Goal: Information Seeking & Learning: Learn about a topic

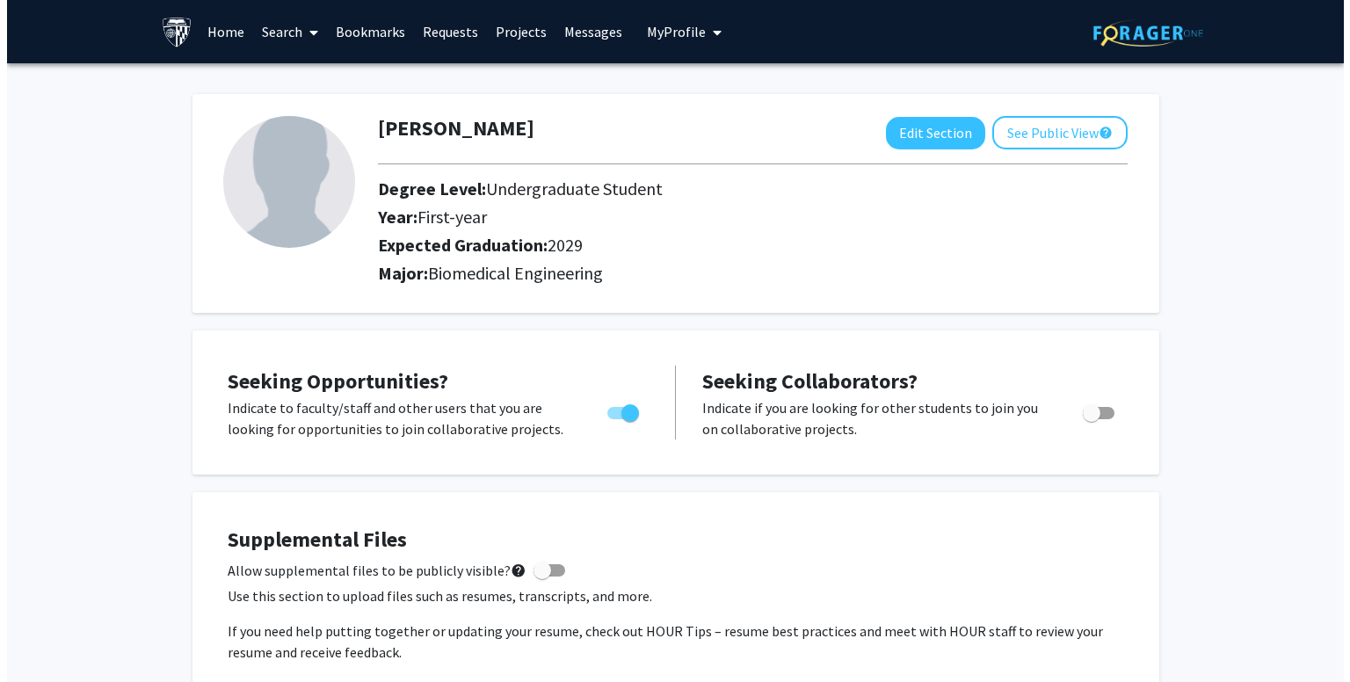
scroll to position [505, 0]
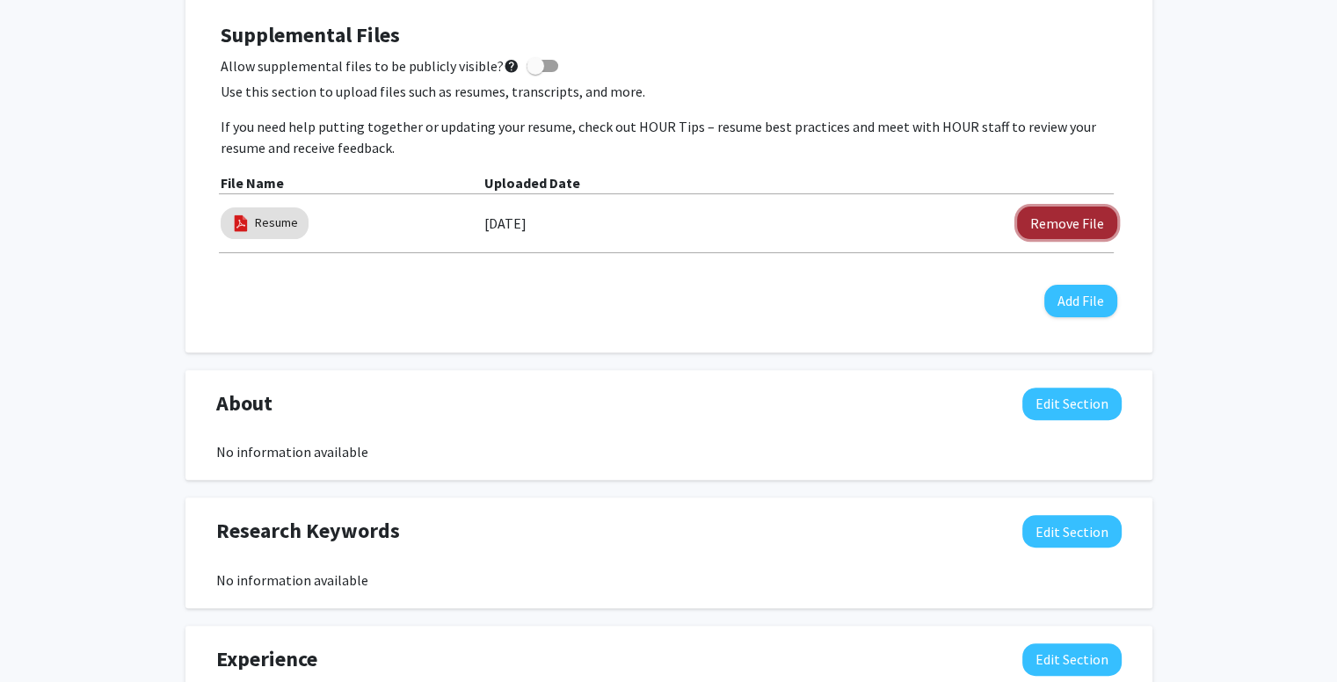
click at [1044, 228] on button "Remove File" at bounding box center [1067, 223] width 100 height 33
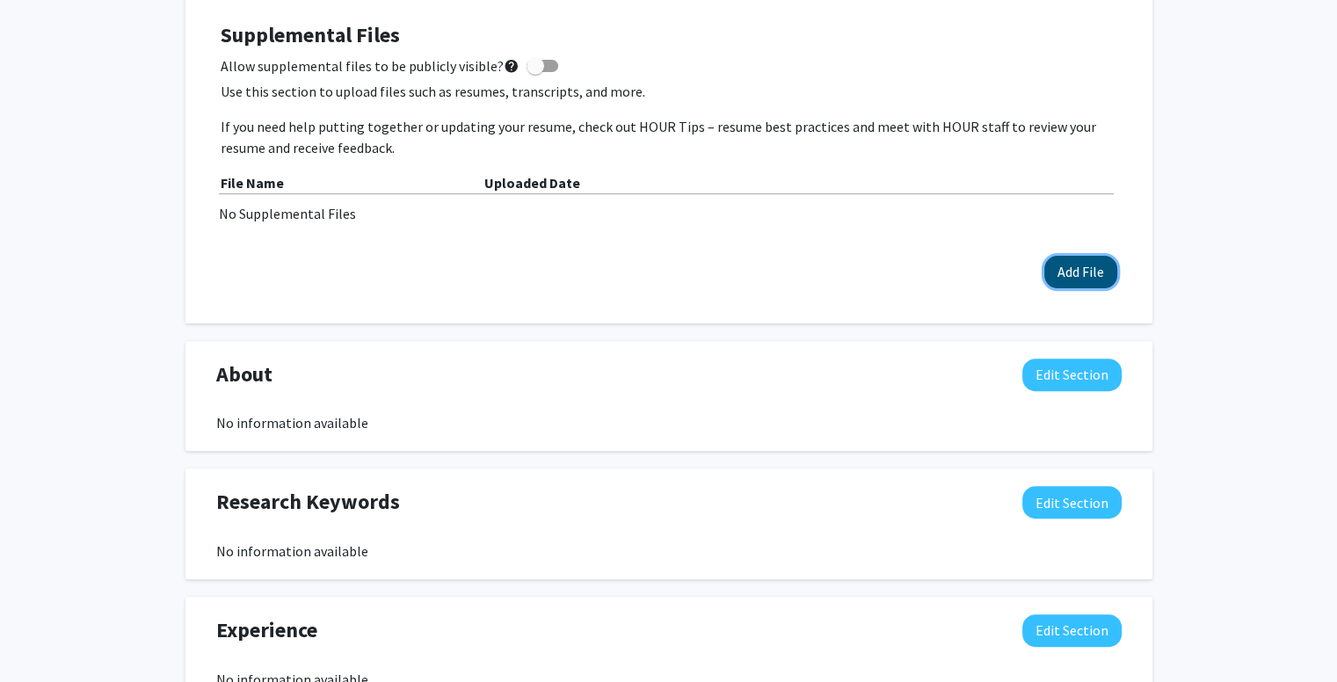
click at [1087, 267] on button "Add File" at bounding box center [1080, 272] width 73 height 33
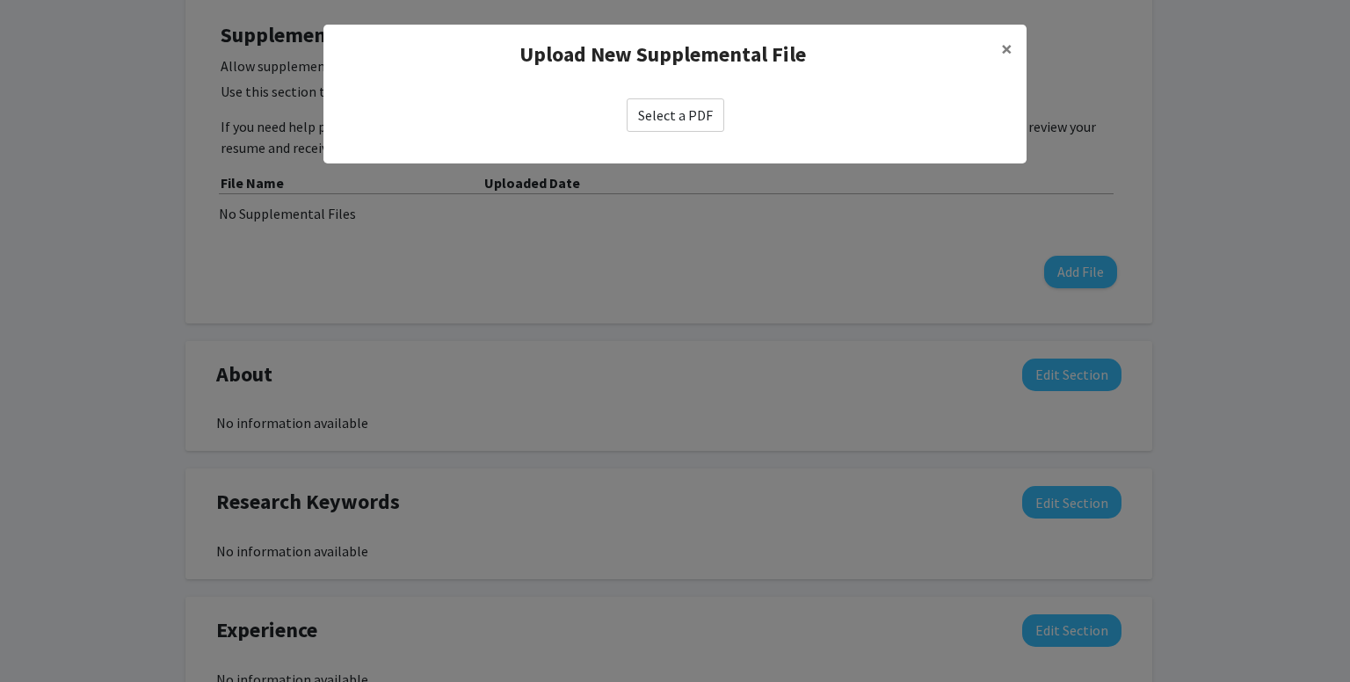
click at [703, 127] on label "Select a PDF" at bounding box center [676, 114] width 98 height 33
click at [0, 0] on input "Select a PDF" at bounding box center [0, 0] width 0 height 0
click at [673, 127] on label "Select a PDF" at bounding box center [676, 114] width 98 height 33
click at [0, 0] on input "Select a PDF" at bounding box center [0, 0] width 0 height 0
select select "custom"
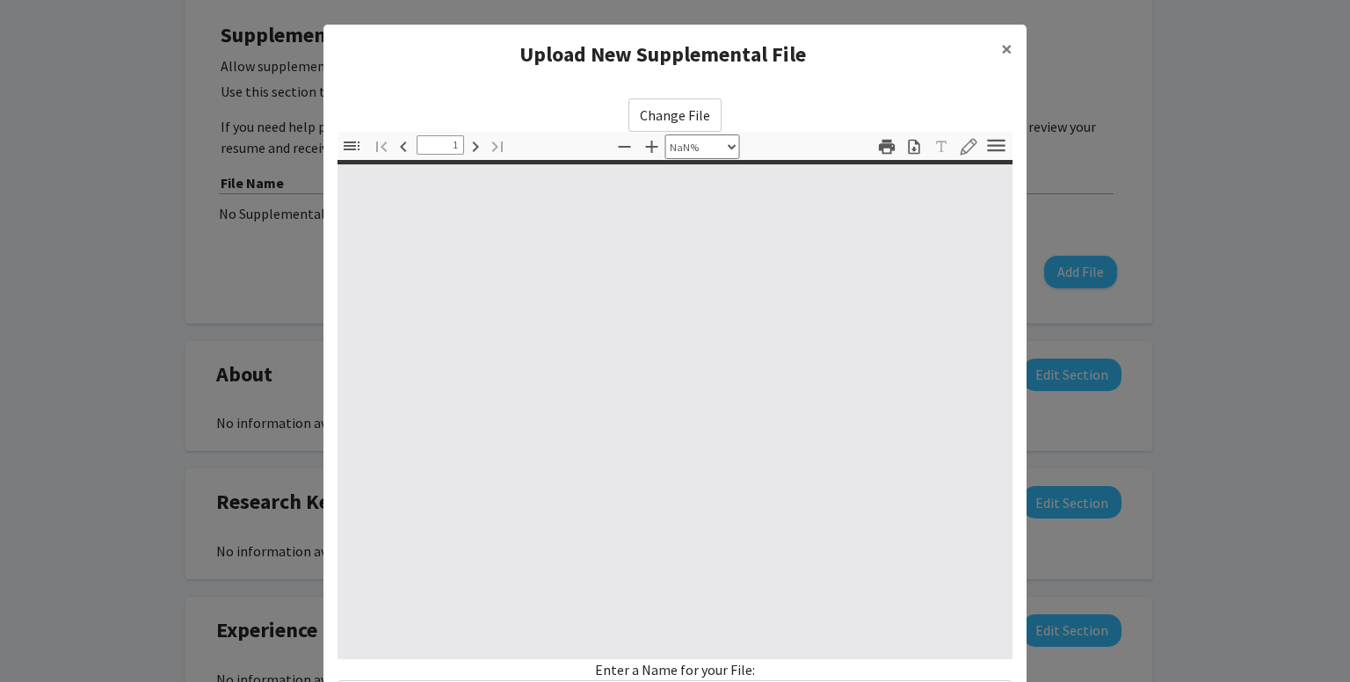
type input "0"
select select "custom"
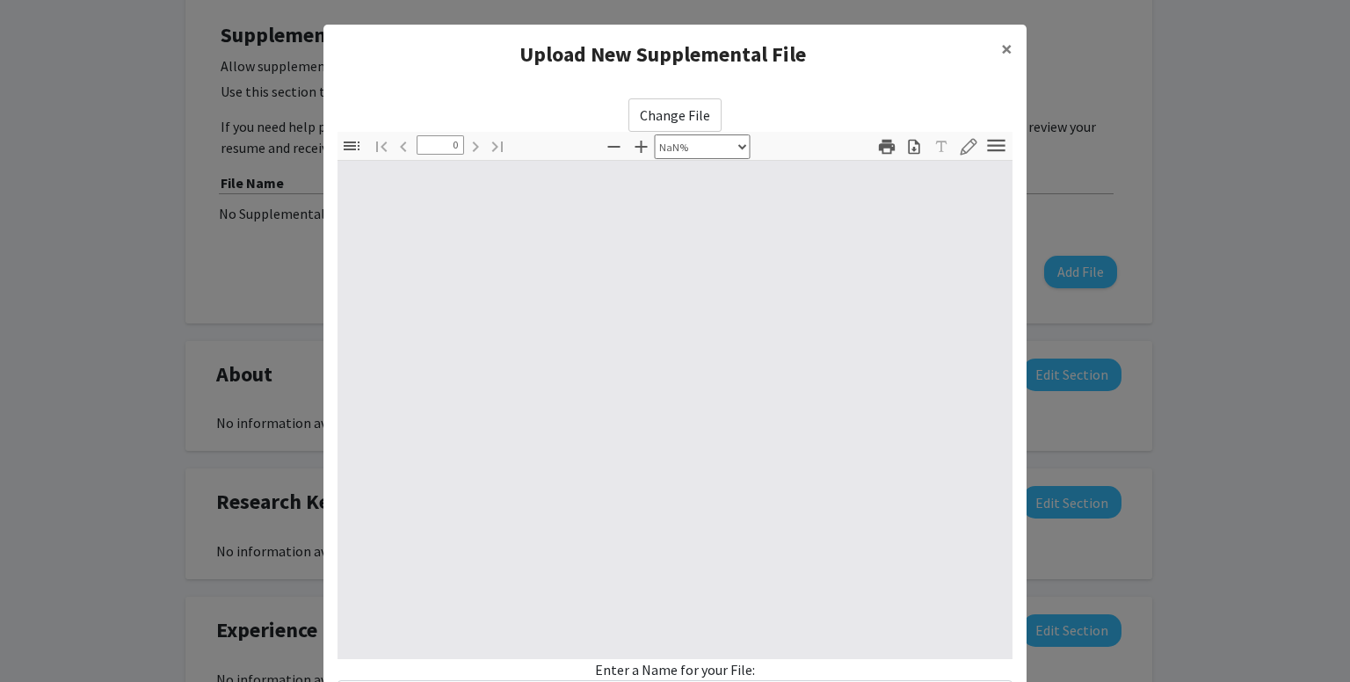
type input "1"
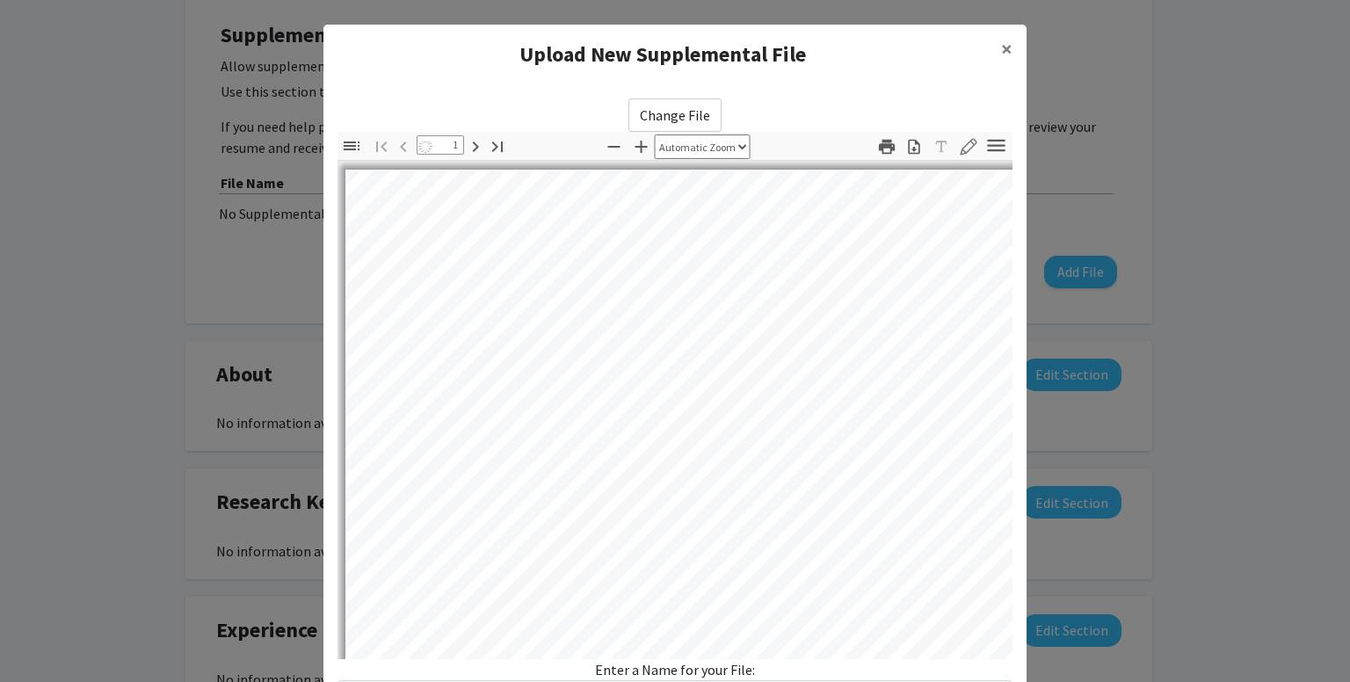
select select "auto"
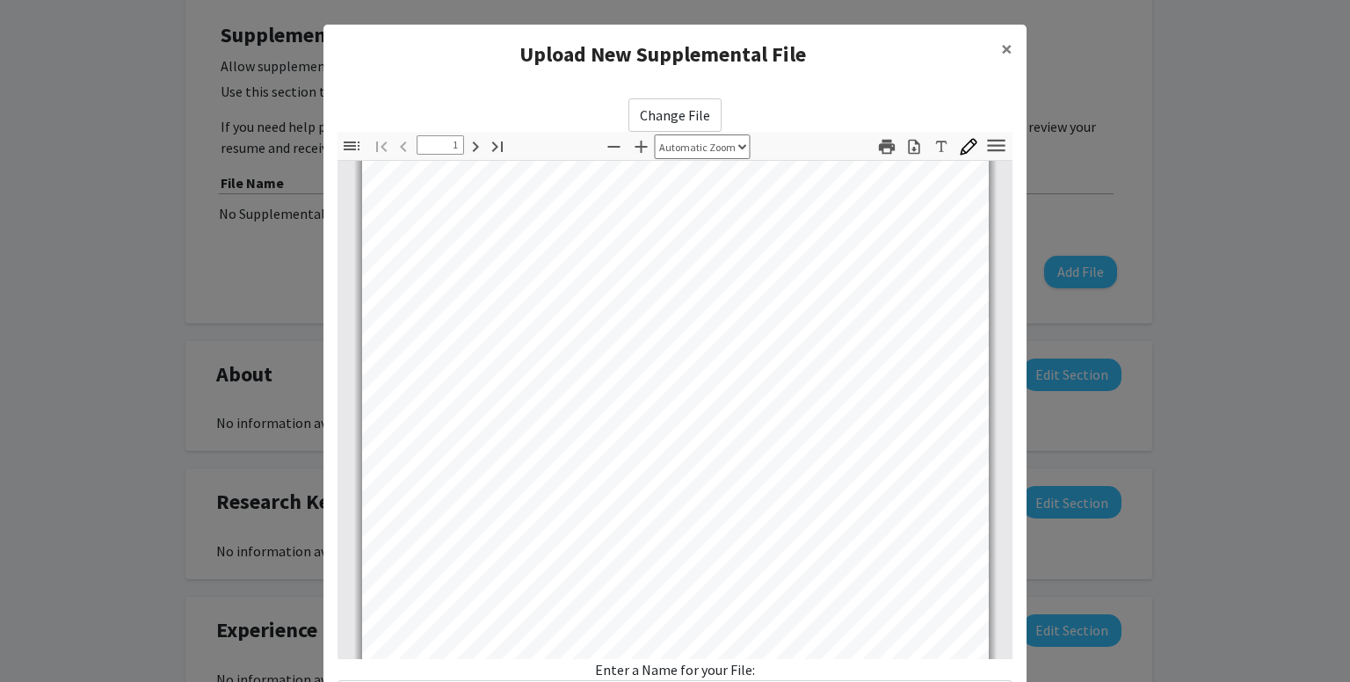
scroll to position [53, 0]
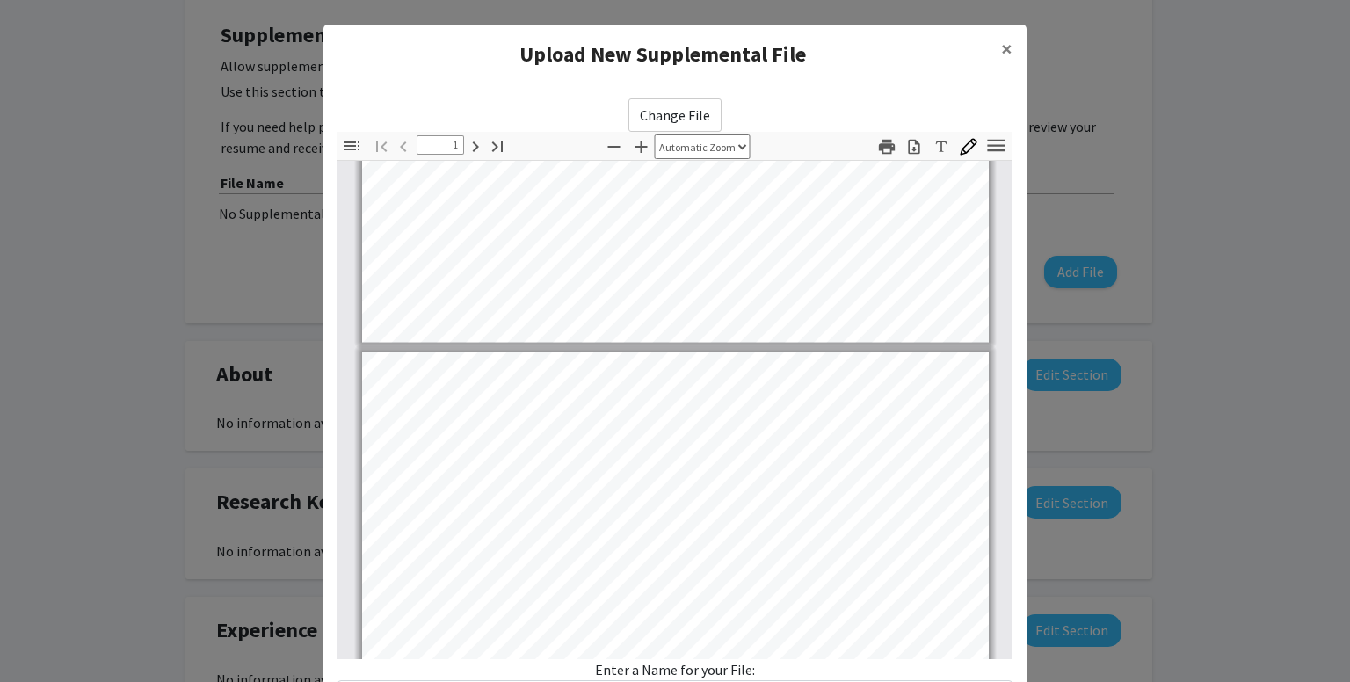
type input "2"
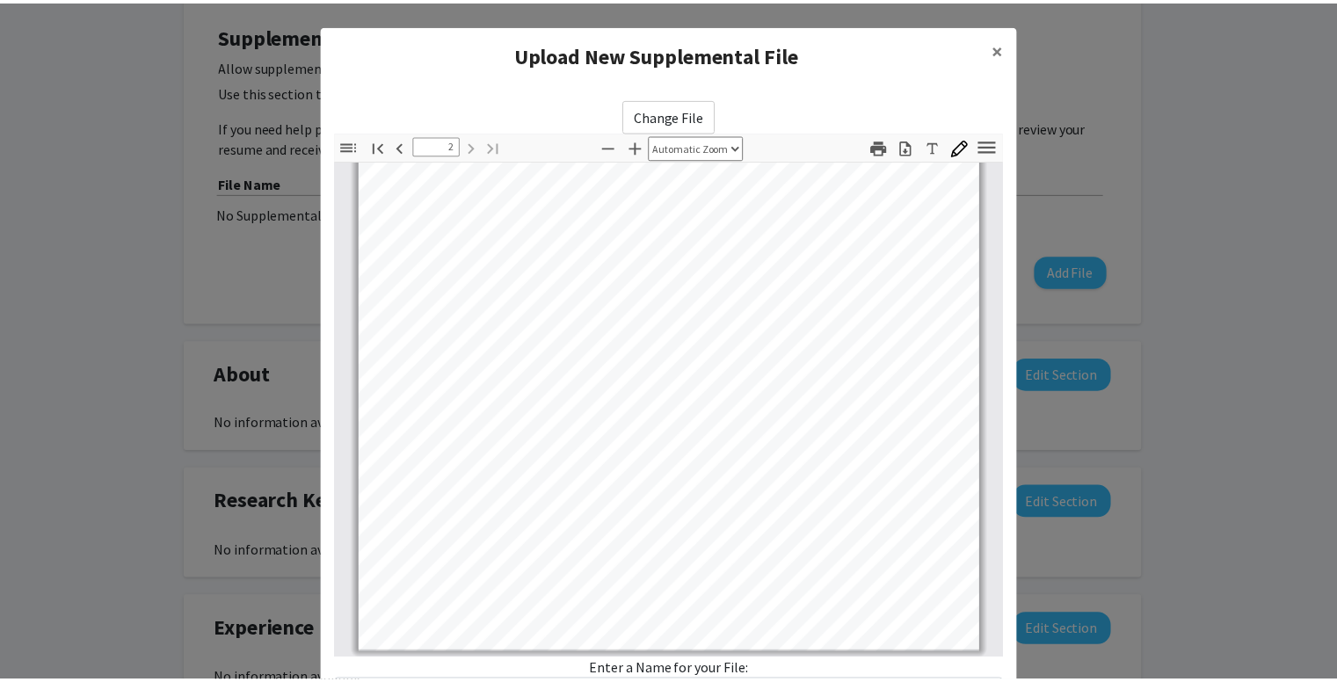
scroll to position [149, 0]
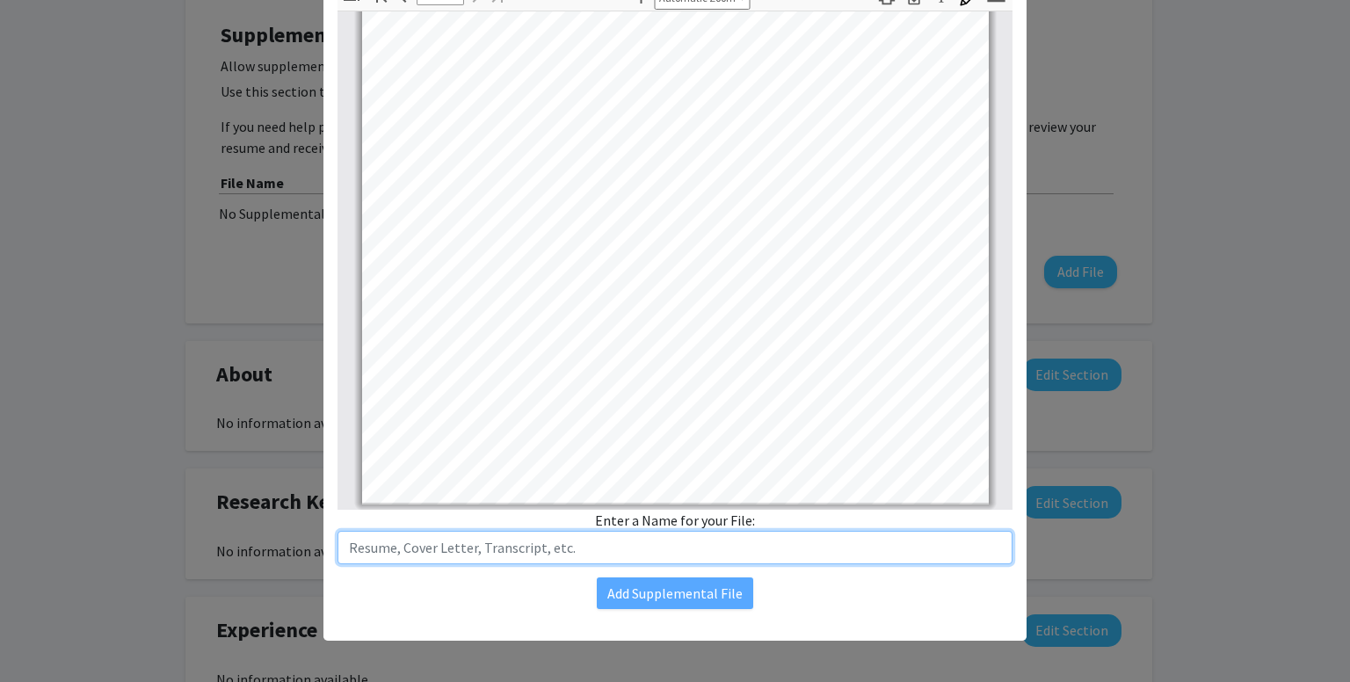
click at [618, 549] on input "text" at bounding box center [675, 547] width 675 height 33
type input "Resume"
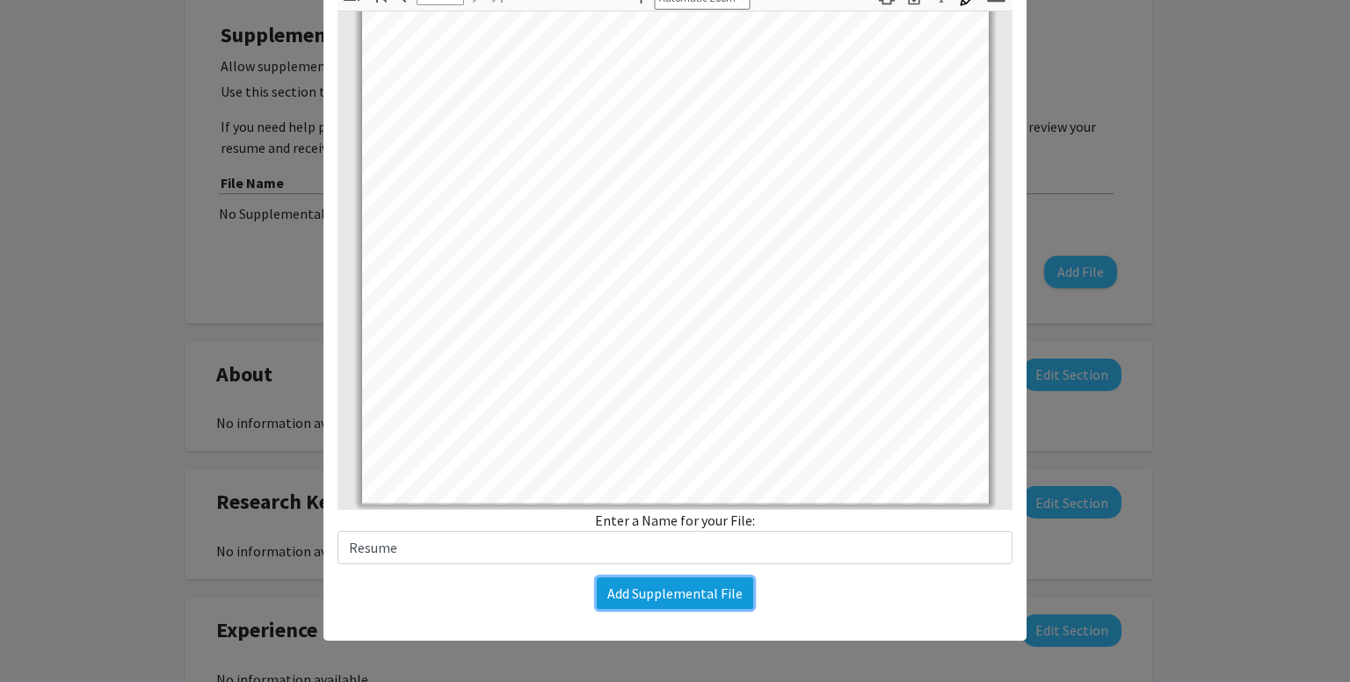
click at [636, 593] on button "Add Supplemental File" at bounding box center [675, 594] width 156 height 32
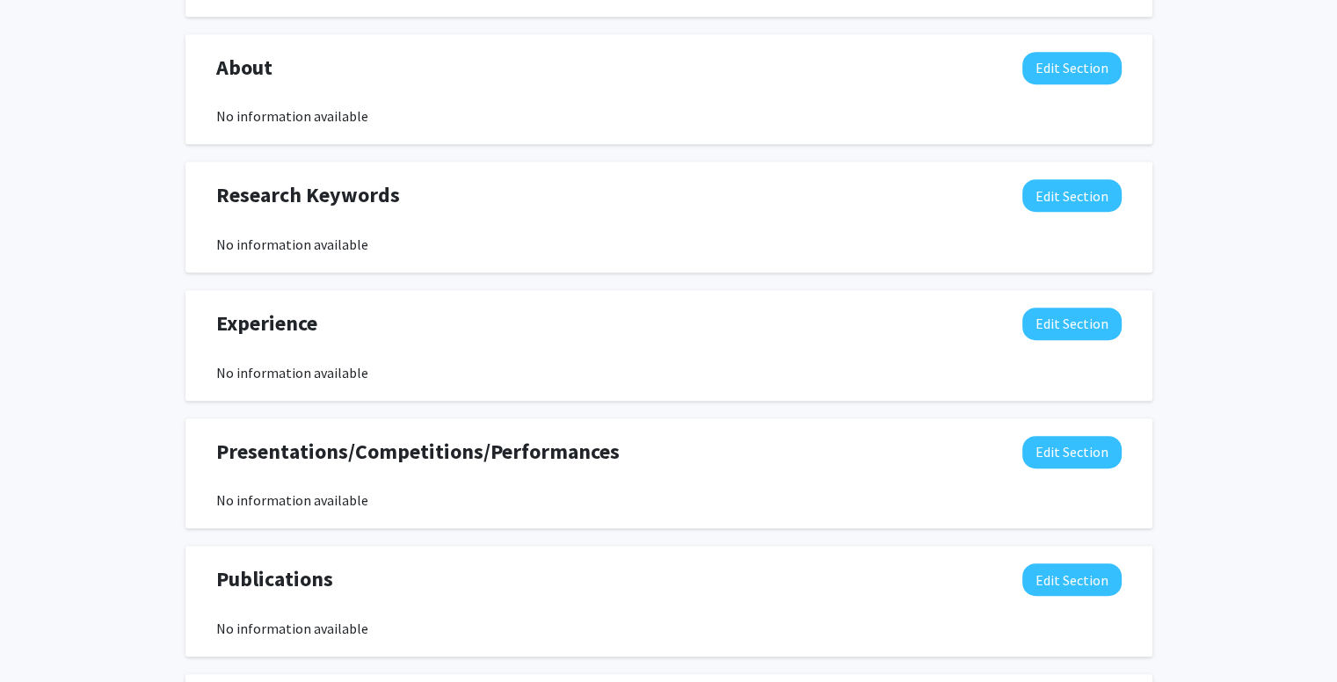
scroll to position [843, 0]
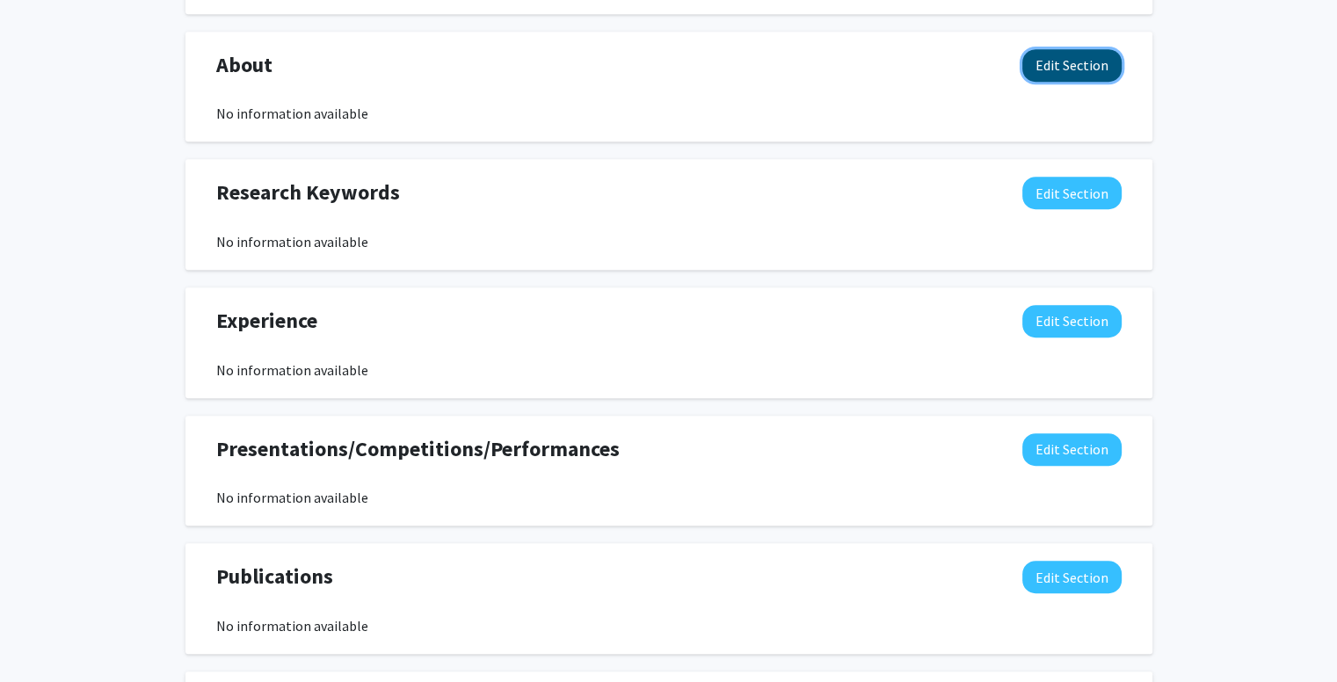
click at [1066, 73] on button "Edit Section" at bounding box center [1071, 65] width 99 height 33
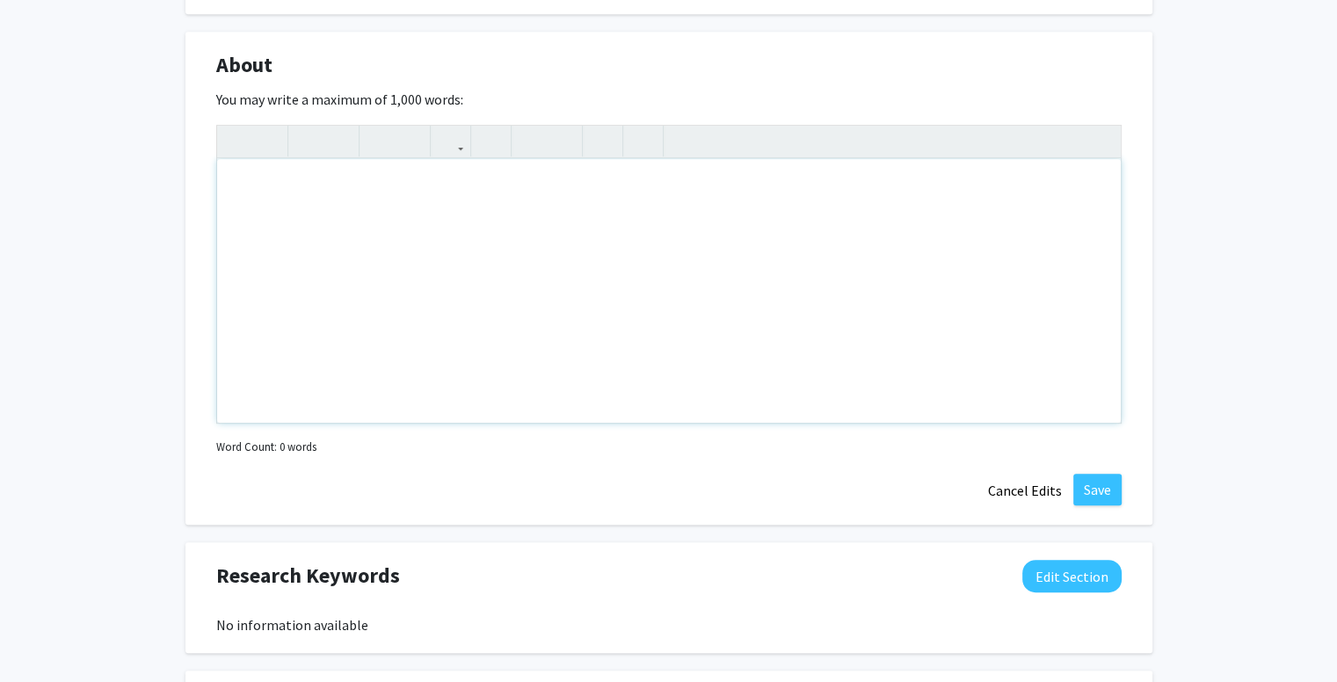
click at [648, 163] on div "Note to users with screen readers: Please deactivate our accessibility plugin f…" at bounding box center [669, 291] width 904 height 264
click at [584, 185] on div "To enrich screen reader interactions, please activate Accessibility in Grammarl…" at bounding box center [669, 291] width 904 height 264
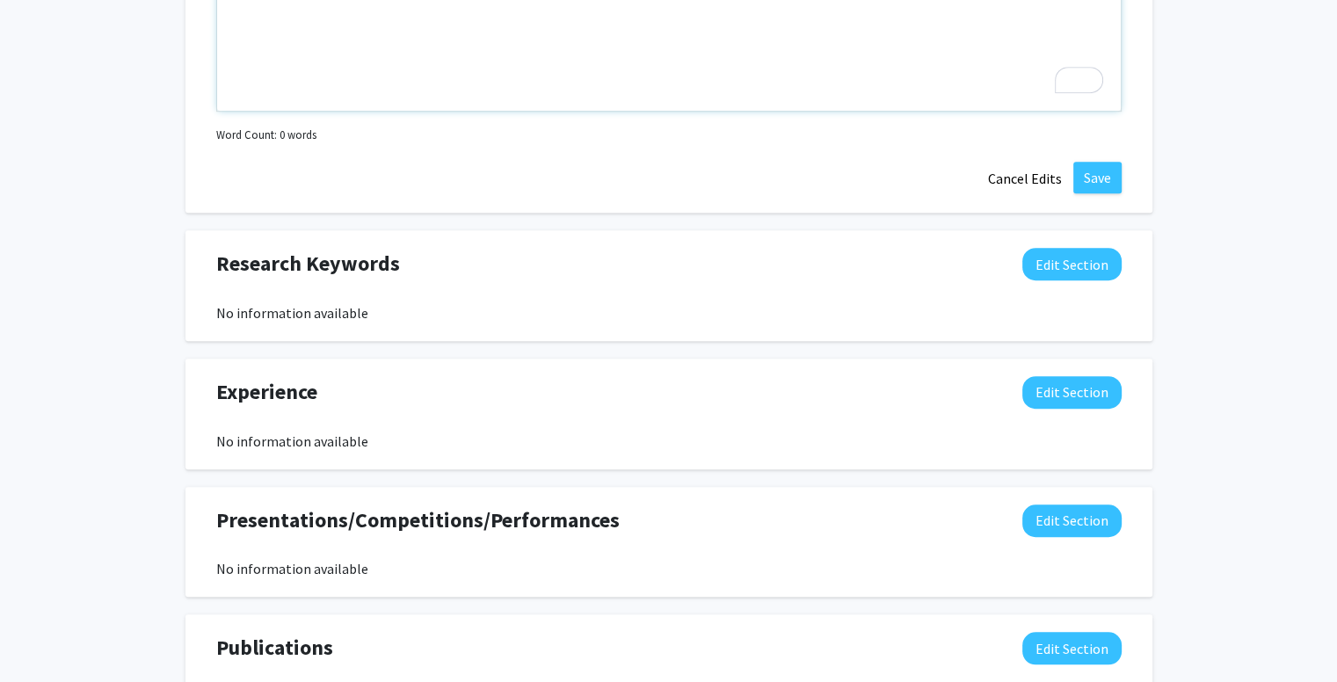
scroll to position [1215, 0]
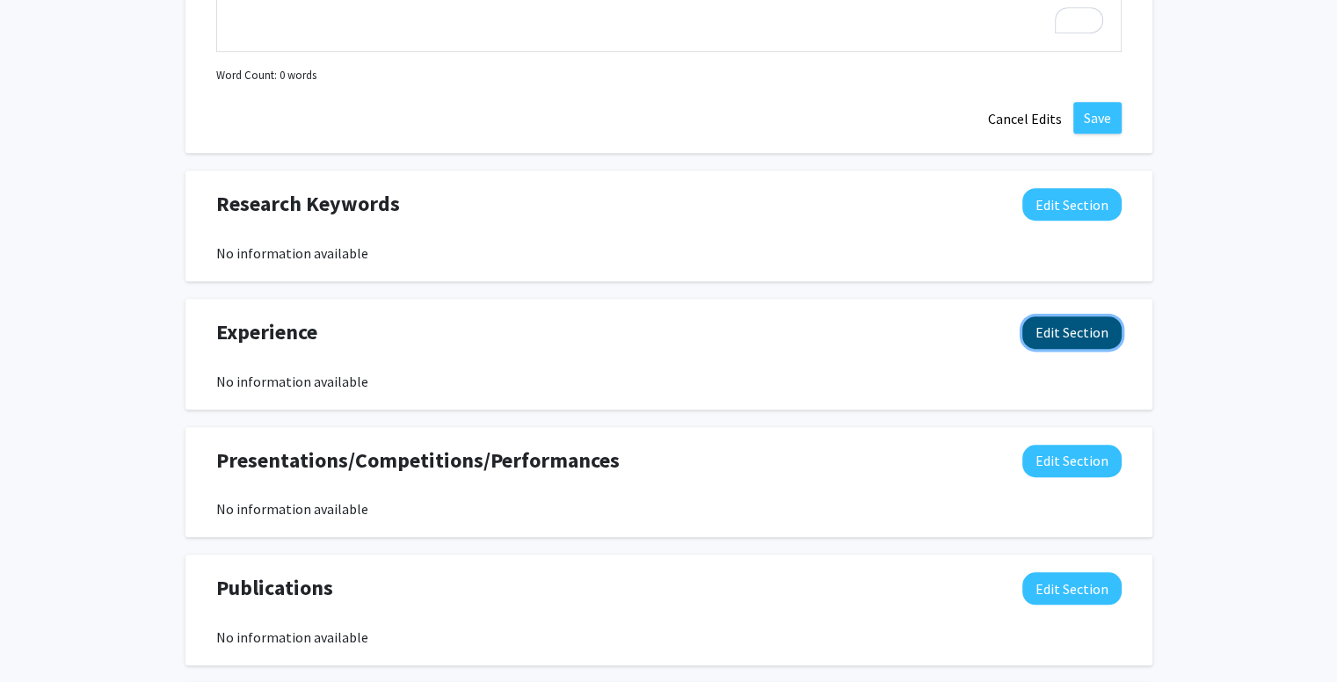
click at [1090, 330] on button "Edit Section" at bounding box center [1071, 332] width 99 height 33
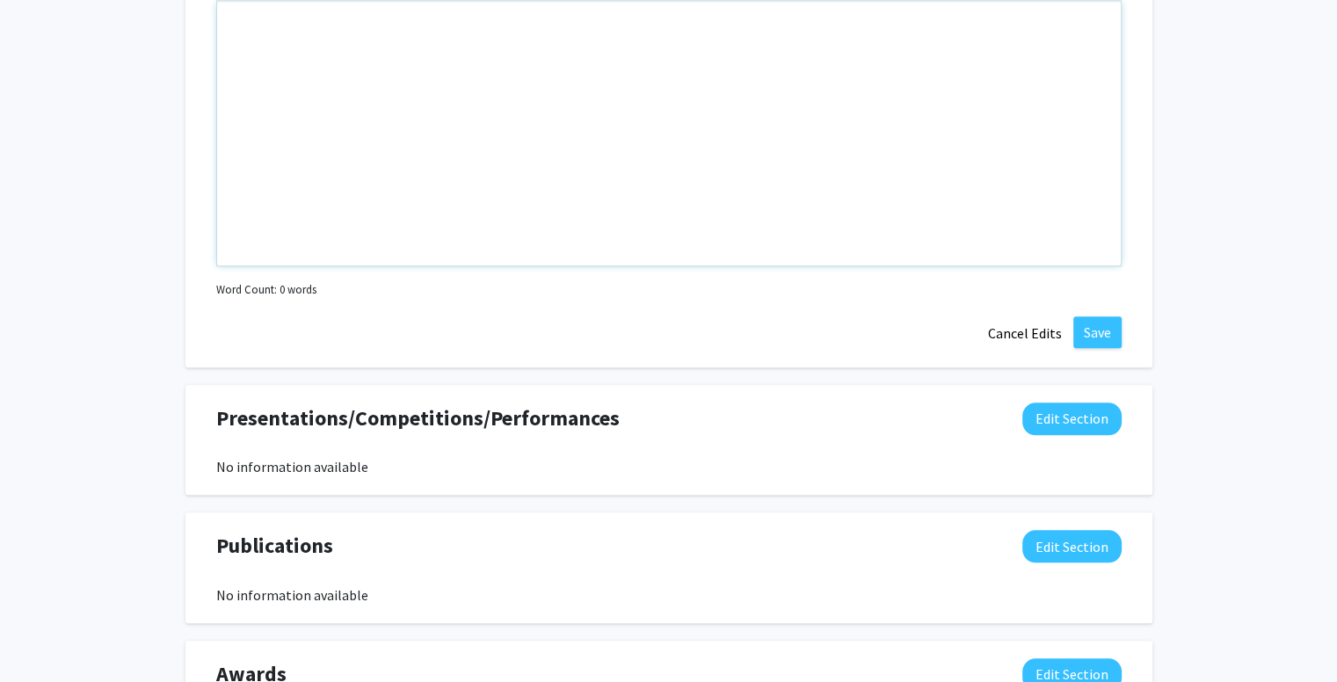
scroll to position [1816, 0]
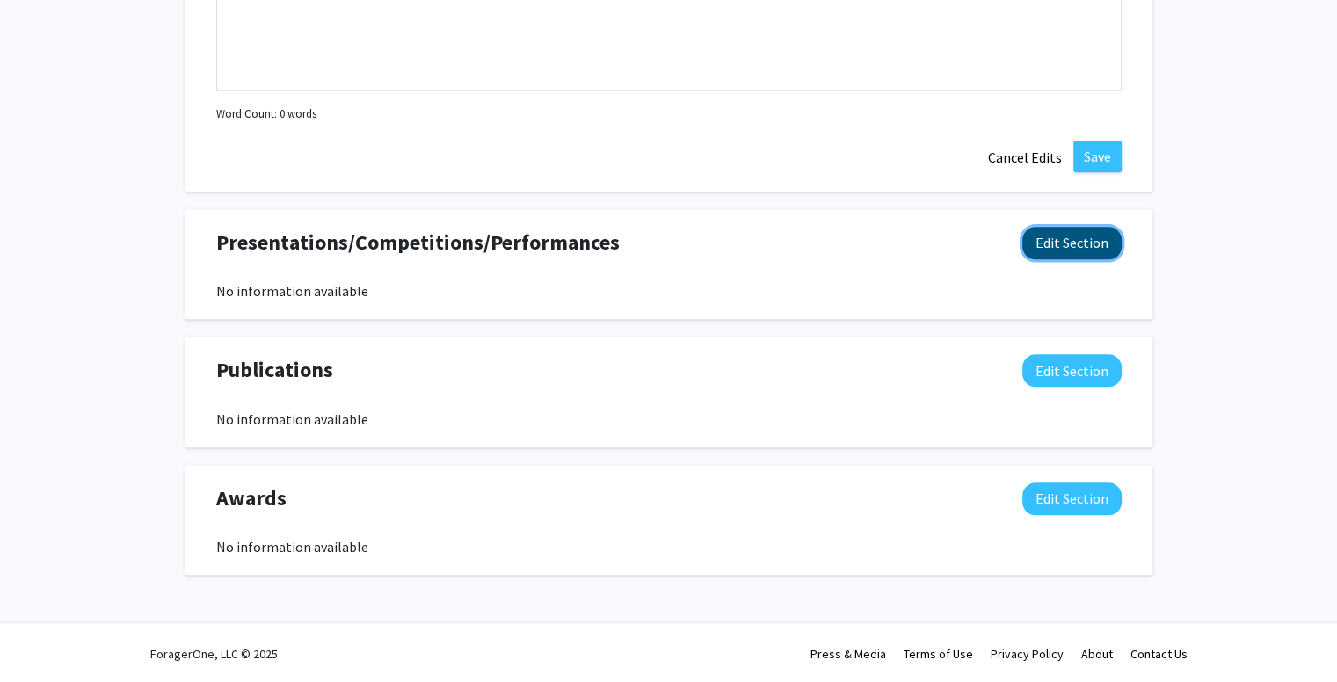
click at [1064, 241] on button "Edit Section" at bounding box center [1071, 243] width 99 height 33
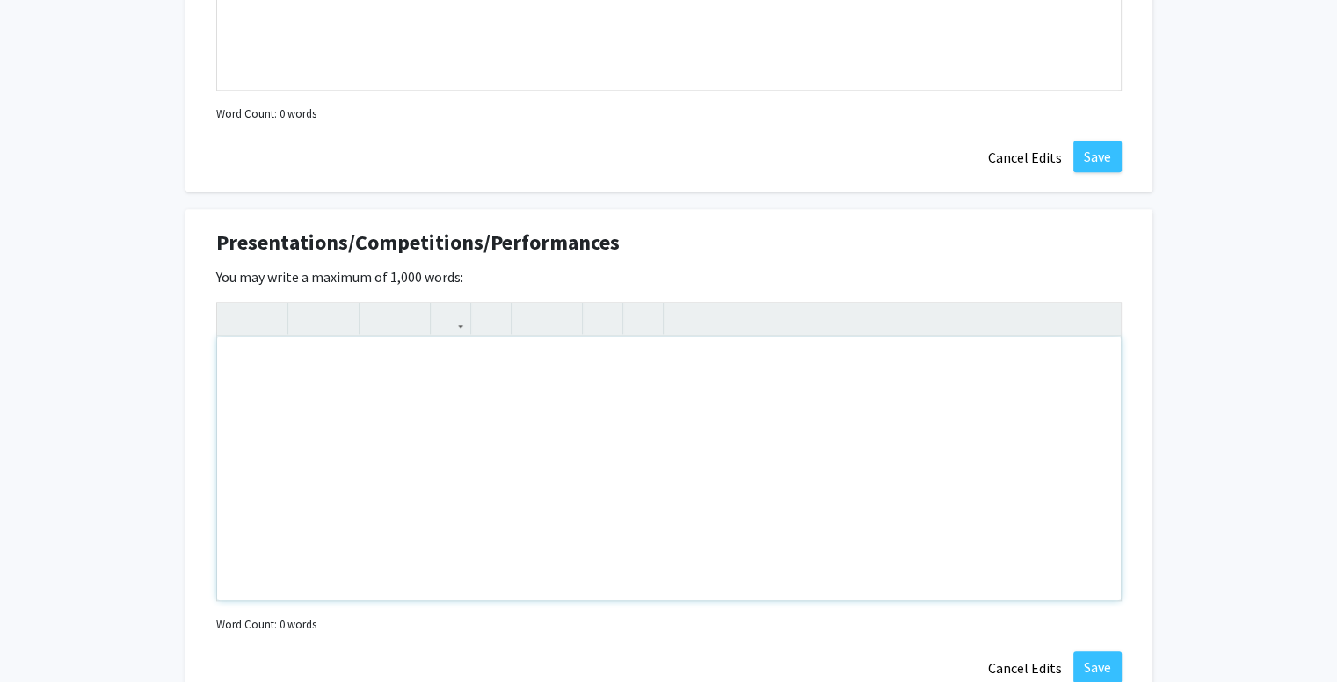
click at [622, 396] on div "Note to users with screen readers: Please deactivate our accessibility plugin f…" at bounding box center [669, 469] width 904 height 264
paste div "To enrich screen reader interactions, please activate Accessibility in Grammarl…"
type textarea "<p>• “Artificial intelligence approach for predicting class I major histocompat…"
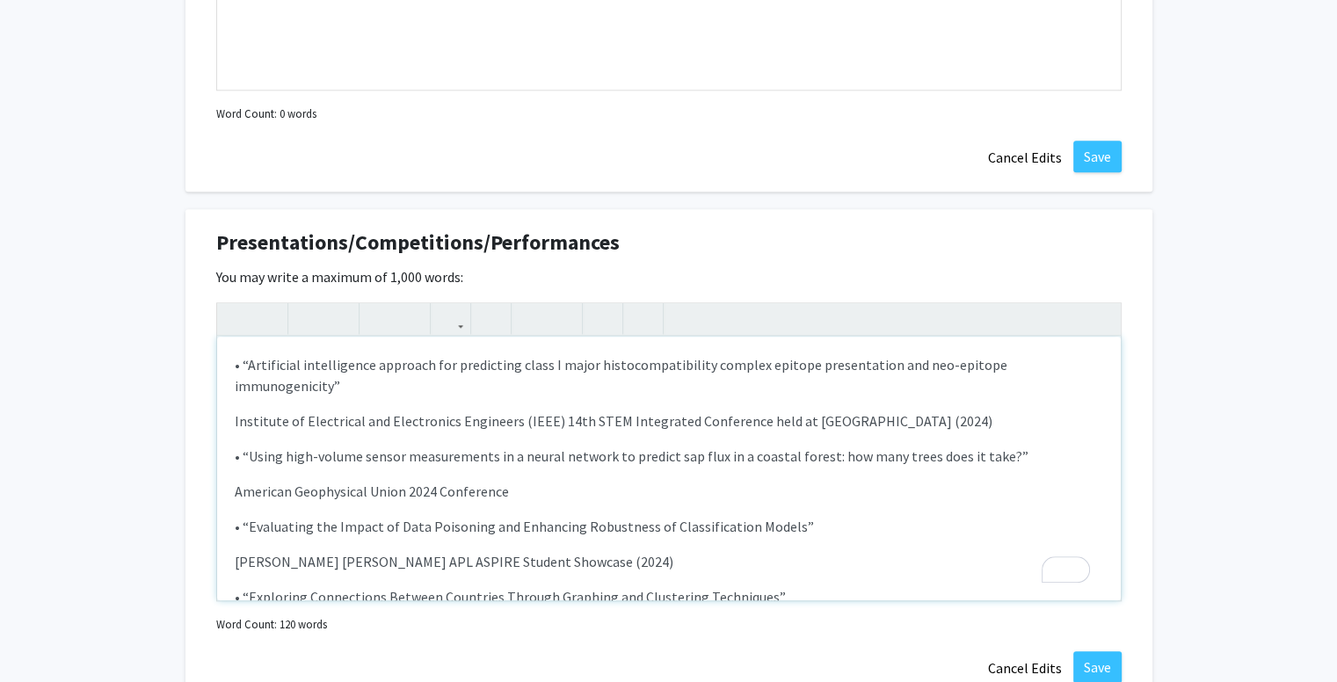
click at [242, 360] on p "• “Artificial intelligence approach for predicting class I major histocompatibi…" at bounding box center [669, 375] width 869 height 42
click at [239, 446] on p "• “Using high-volume sensor measurements in a neural network to predict sap flu…" at bounding box center [669, 456] width 869 height 21
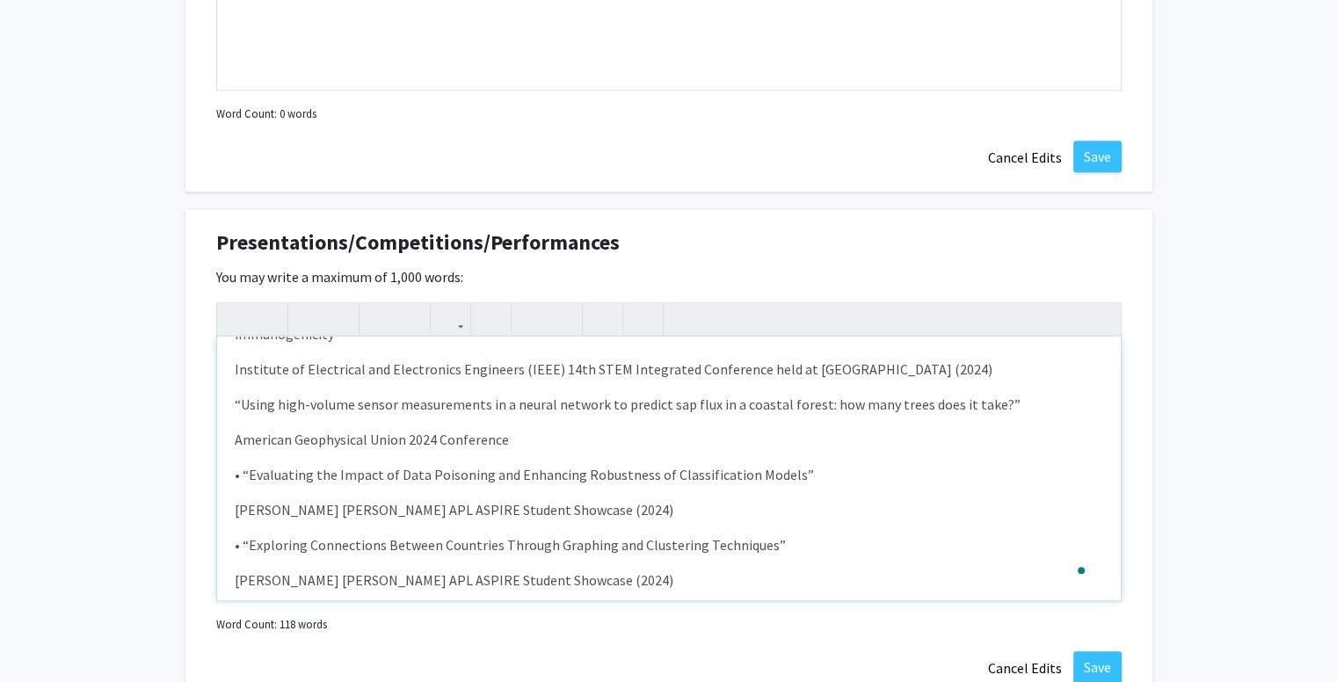
click at [241, 464] on p "• “Evaluating the Impact of Data Poisoning and Enhancing Robustness of Classifi…" at bounding box center [669, 474] width 869 height 21
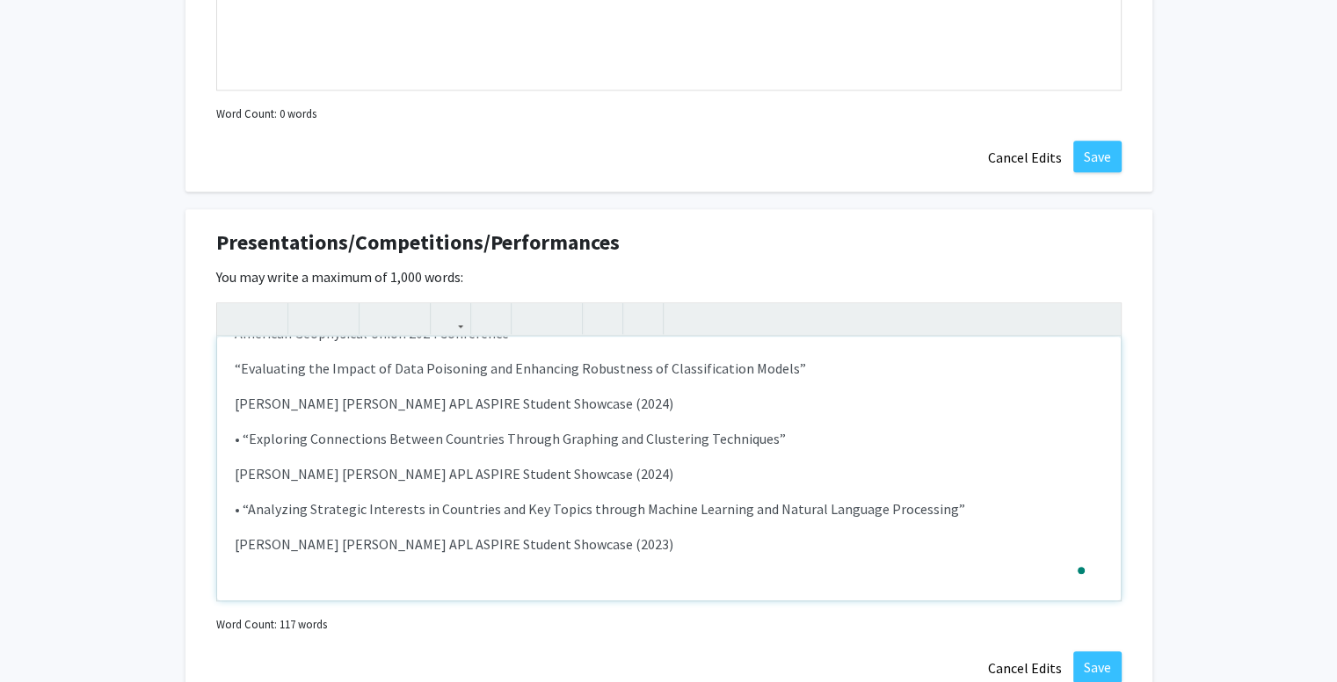
click at [243, 428] on p "• “Exploring Connections Between Countries Through Graphing and Clustering Tech…" at bounding box center [669, 438] width 869 height 21
click at [243, 498] on p "• “Analyzing Strategic Interests in Countries and Key Topics through Machine Le…" at bounding box center [669, 508] width 869 height 21
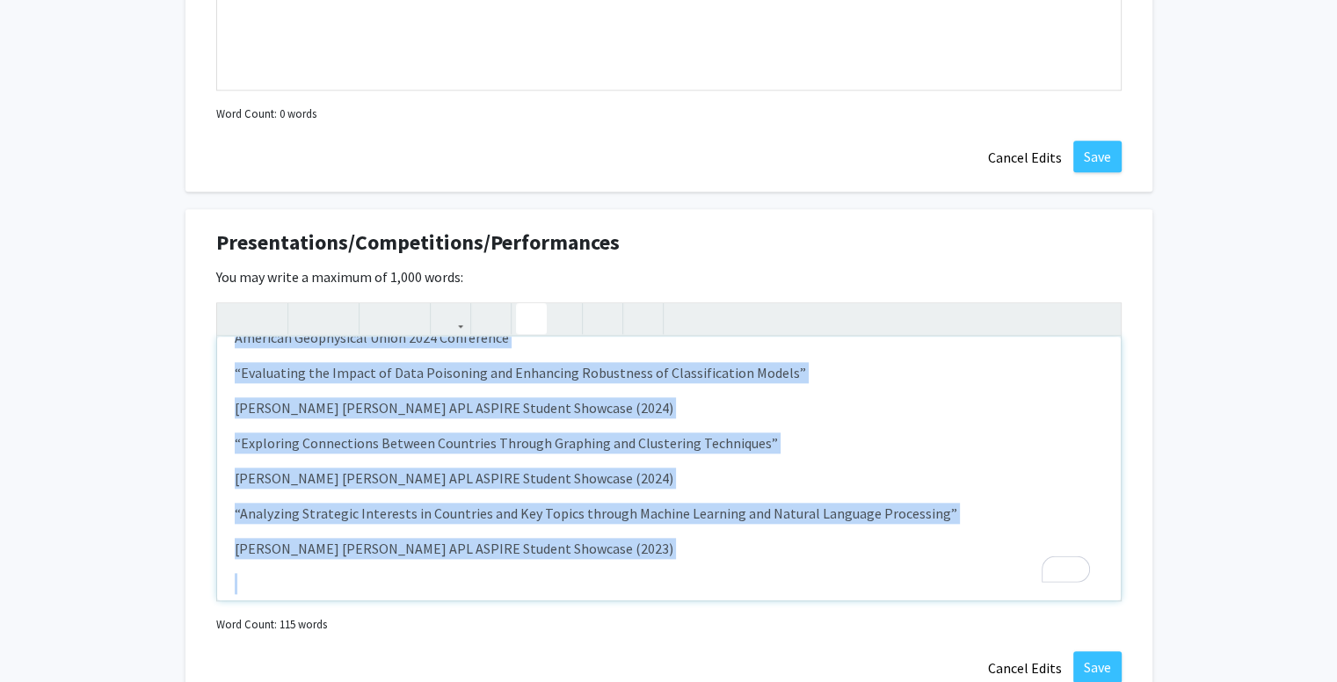
click at [530, 313] on icon "button" at bounding box center [531, 318] width 15 height 29
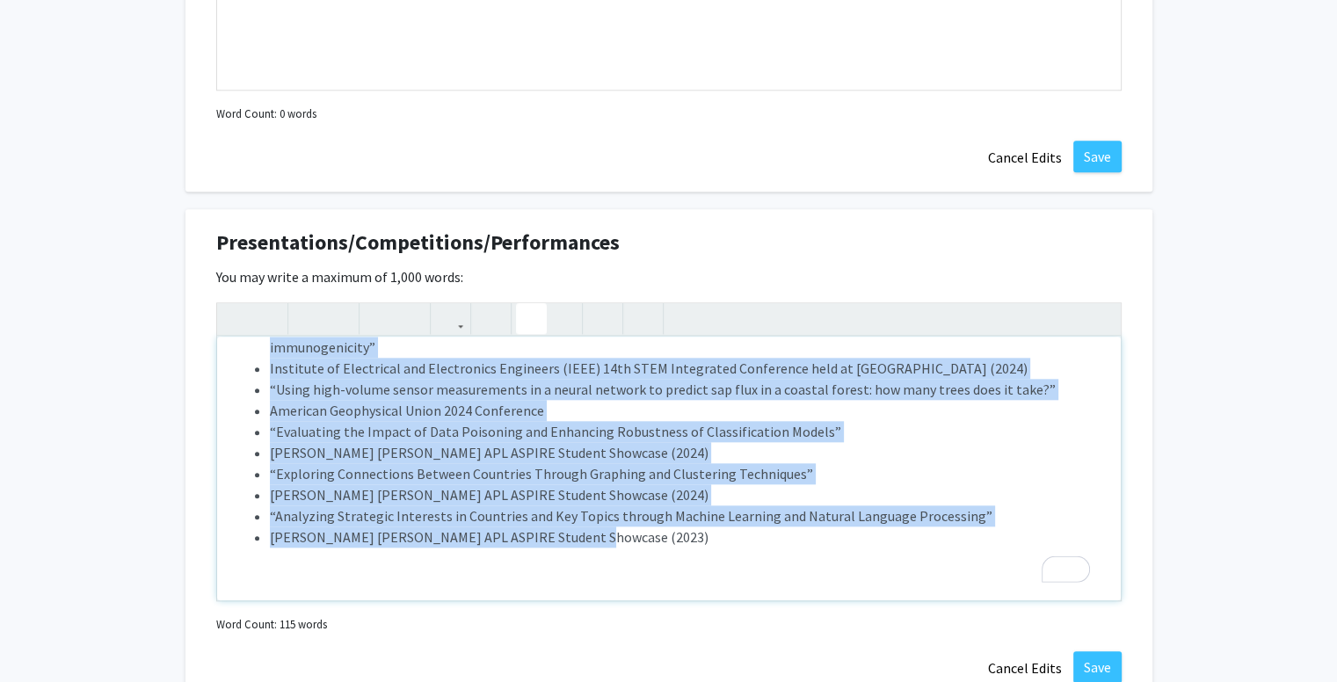
scroll to position [39, 0]
click at [410, 417] on li "American Geophysical Union 2024 Conference" at bounding box center [686, 410] width 833 height 21
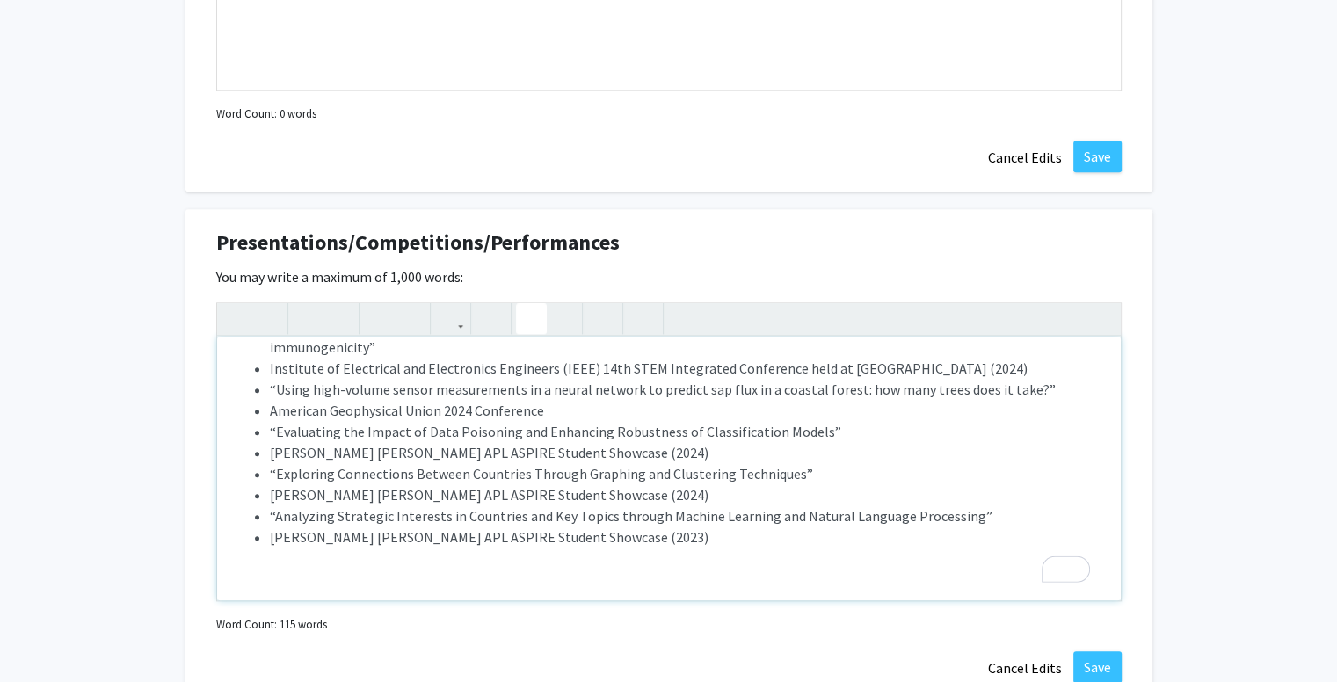
scroll to position [0, 0]
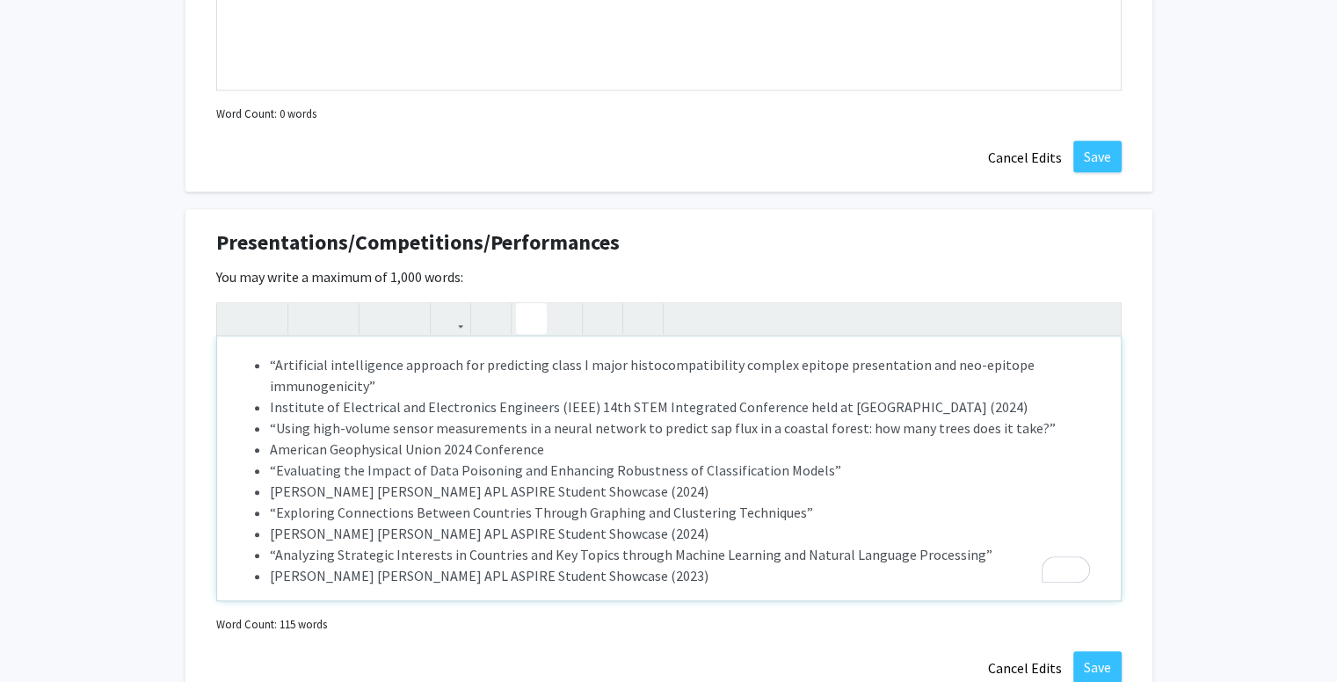
click at [264, 405] on ul "“Artificial intelligence approach for predicting class I major histocompatibili…" at bounding box center [669, 470] width 869 height 232
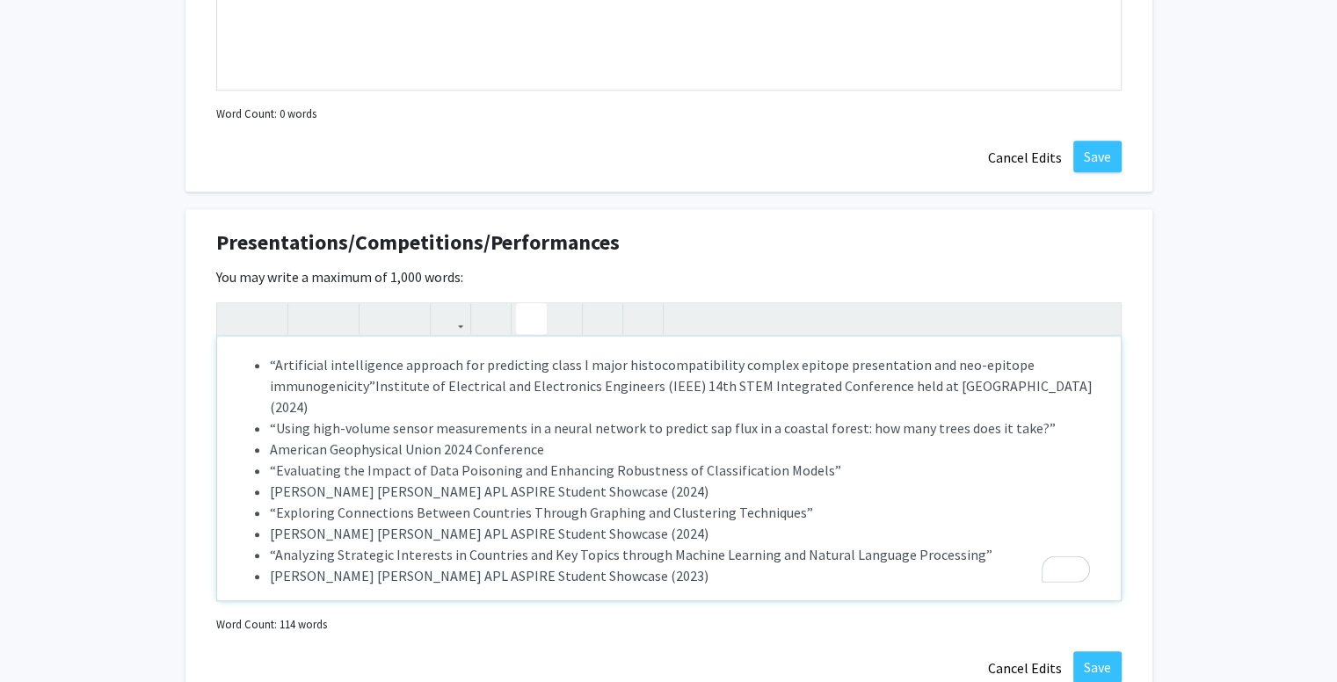
type textarea "<p><ul><li>“Artificial intelligence approach for predicting class I major histo…"
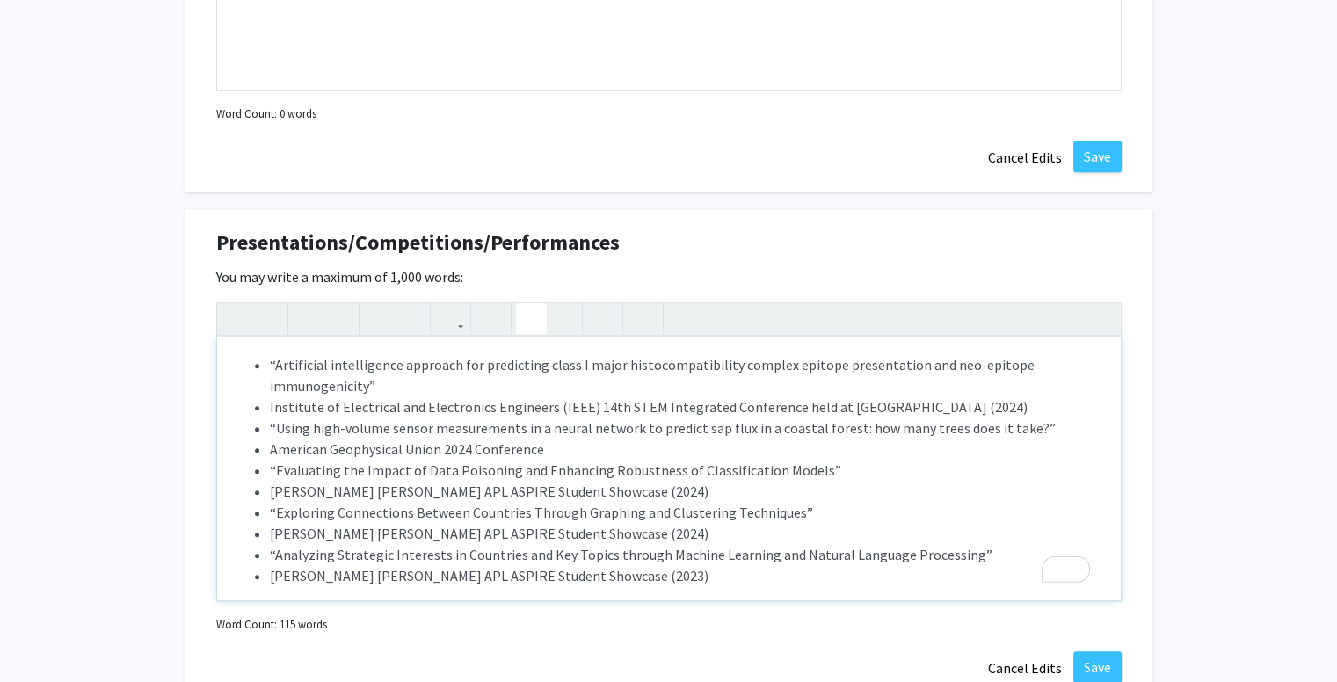
click button "Rewrite with Grammarly" at bounding box center [1055, 569] width 23 height 24
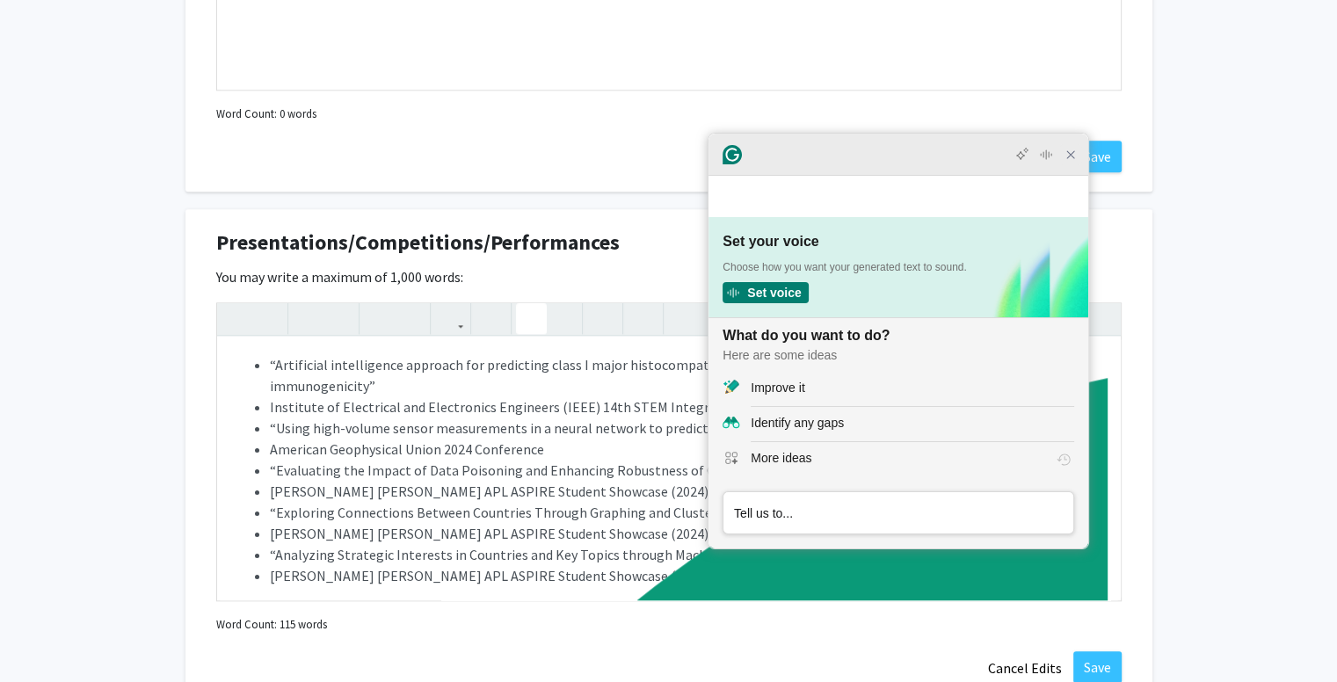
click at [1067, 162] on icon "Close Grammarly Assistant" at bounding box center [1071, 155] width 14 height 14
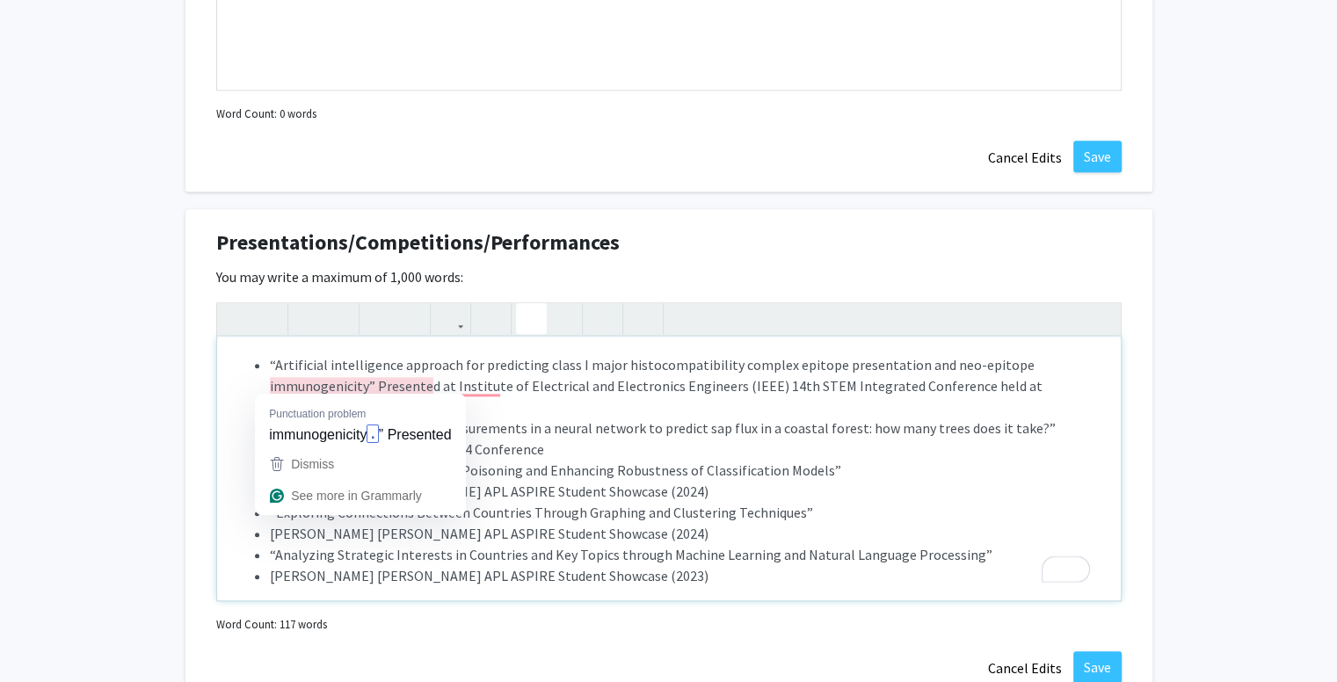
click at [380, 382] on li "“Artificial intelligence approach for predicting class I major histocompatibili…" at bounding box center [686, 385] width 833 height 63
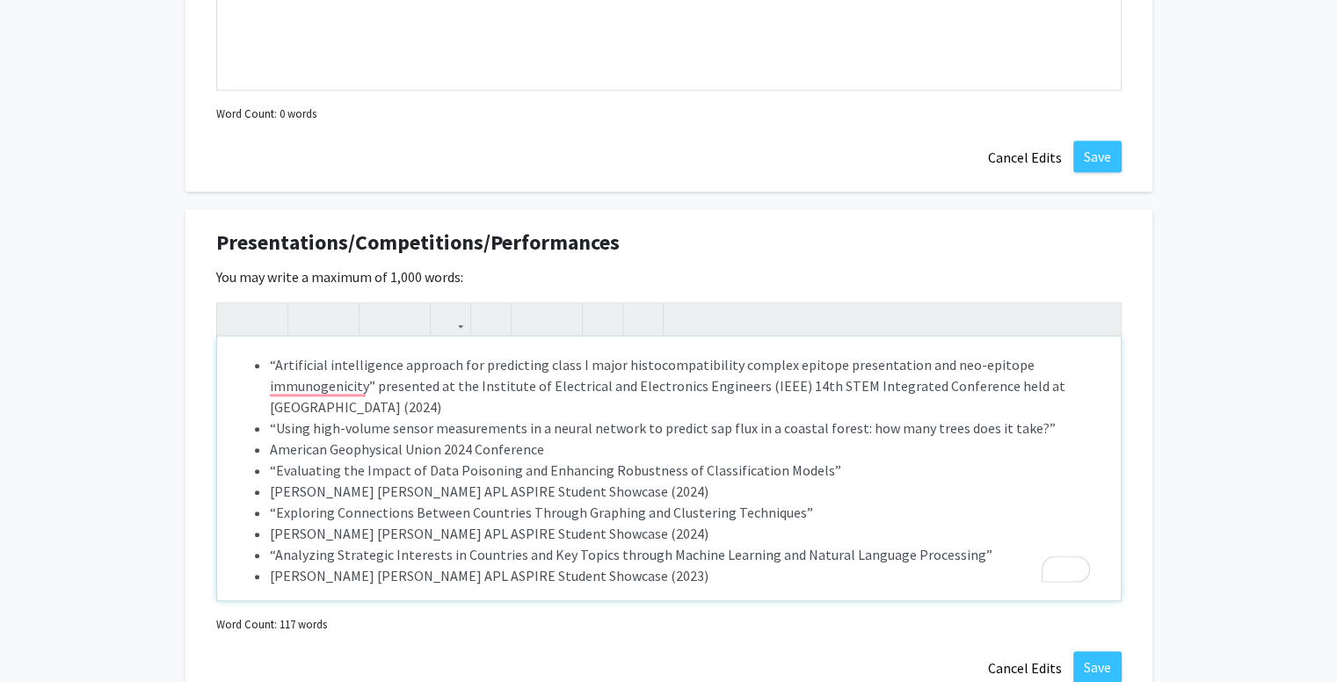
click at [373, 384] on li "“Artificial intelligence approach for predicting class I major histocompatibili…" at bounding box center [686, 385] width 833 height 63
click at [267, 447] on ul "“Artificial intelligence approach for predicting class I major histocompatibili…" at bounding box center [669, 470] width 869 height 232
click at [270, 465] on li "“Evaluating the Impact of Data Poisoning and Enhancing Robustness of Classifica…" at bounding box center [686, 470] width 833 height 21
click at [267, 486] on ul "“Artificial intelligence approach for predicting class I major histocompatibili…" at bounding box center [669, 470] width 869 height 232
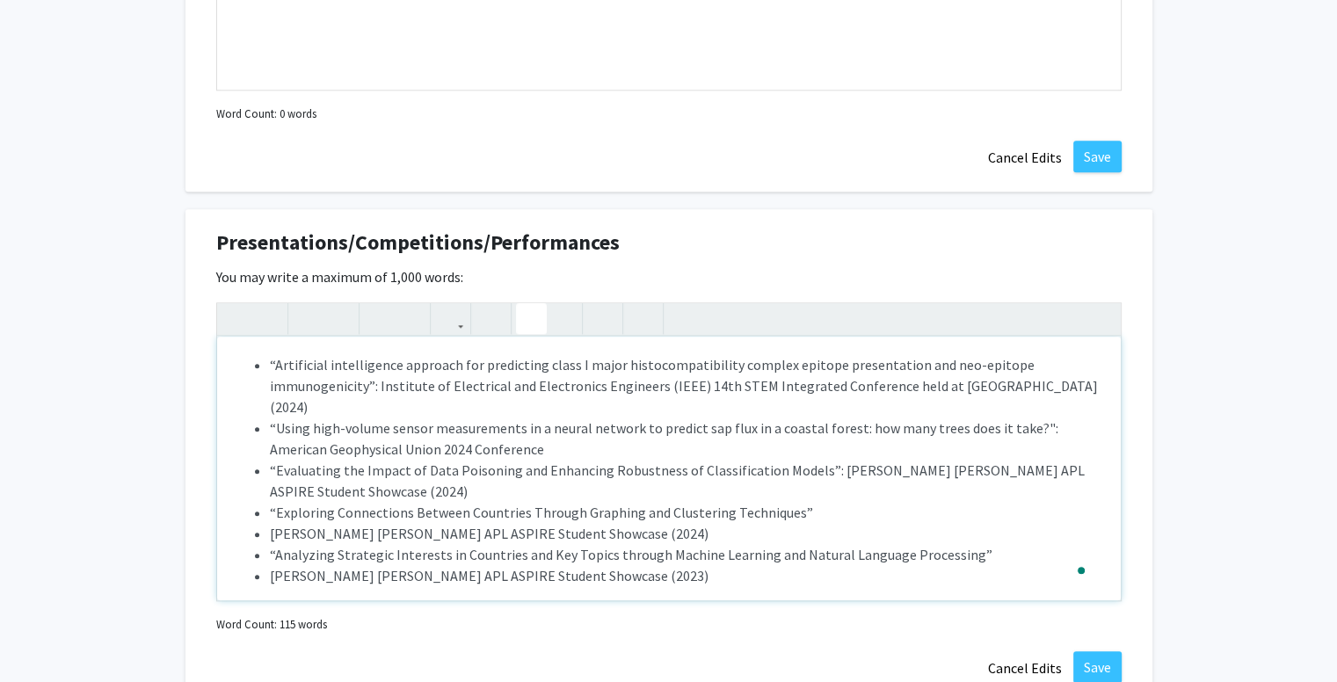
click at [270, 507] on li "“Exploring Connections Between Countries Through Graphing and Clustering Techni…" at bounding box center [686, 512] width 833 height 21
click at [270, 528] on li "[PERSON_NAME] [PERSON_NAME] APL ASPIRE Student Showcase (2024)" at bounding box center [686, 533] width 833 height 21
click at [270, 574] on li "[PERSON_NAME] [PERSON_NAME] APL ASPIRE Student Showcase (2023)" at bounding box center [686, 575] width 833 height 21
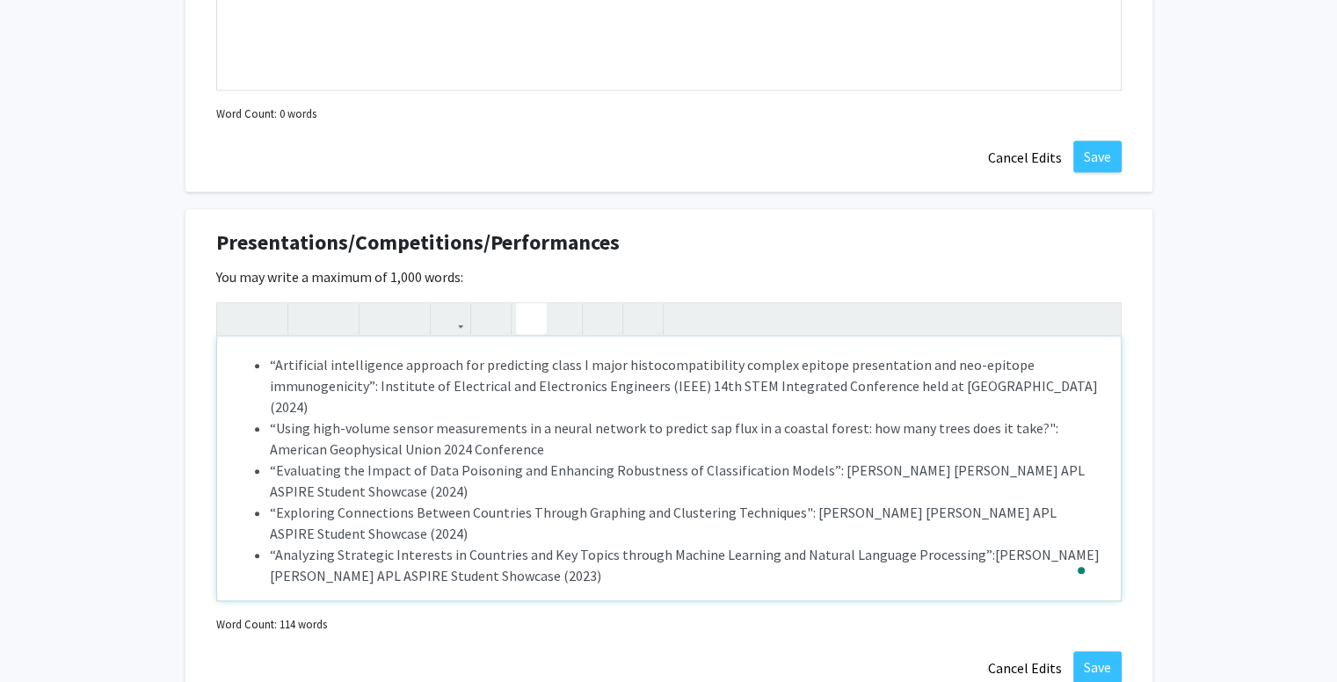
type textarea "<p><ul><li>“Artificial intelligence approach for predicting class I major histo…"
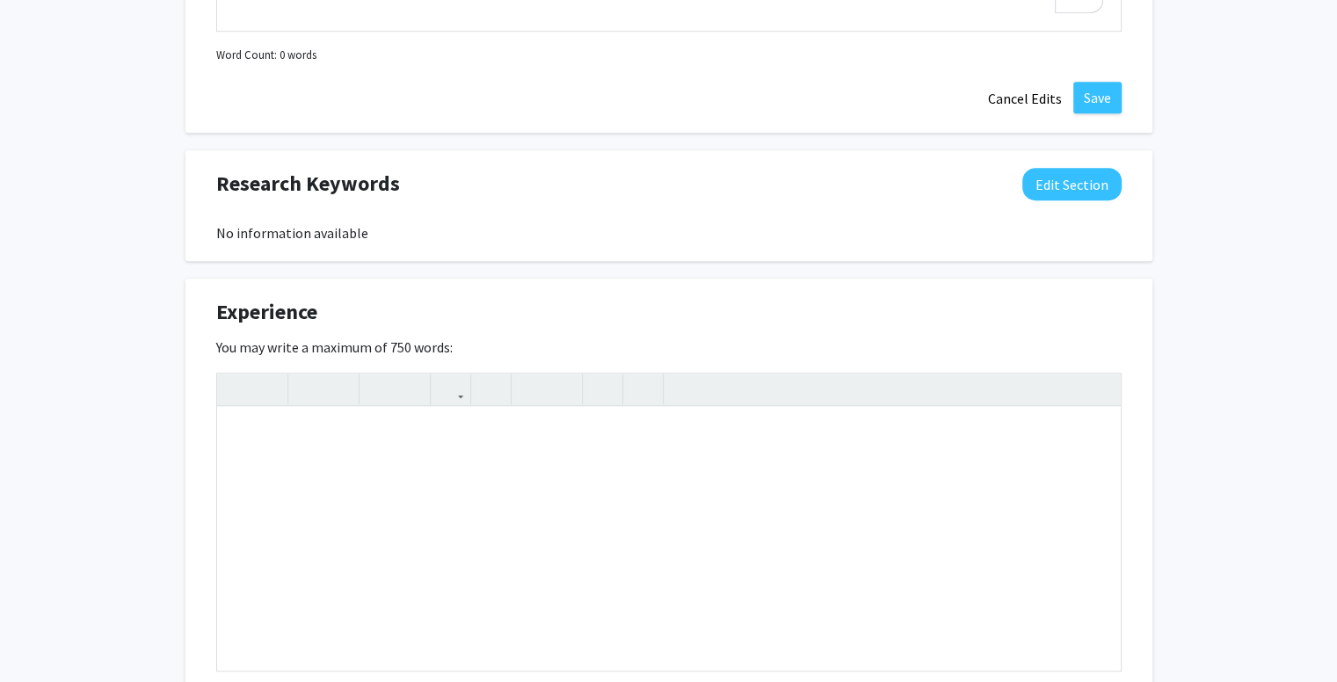
scroll to position [1269, 0]
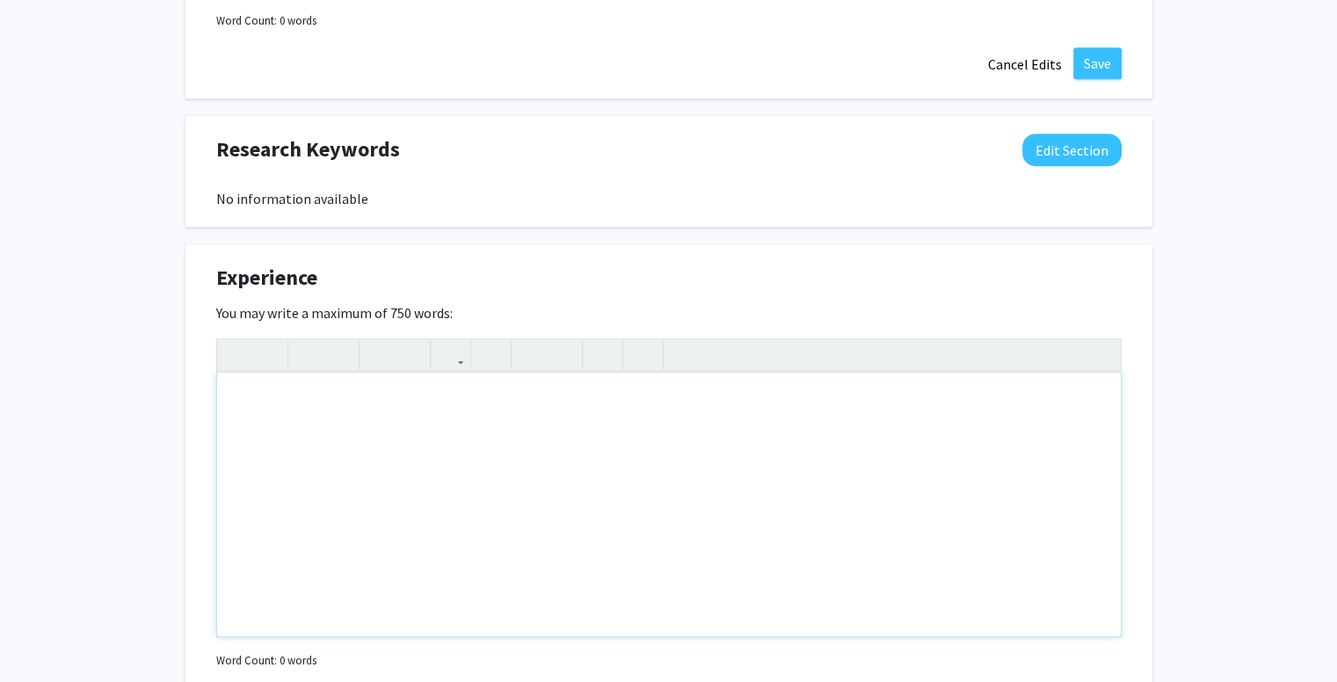
click at [443, 419] on div "Note to users with screen readers: Please deactivate our accessibility plugin f…" at bounding box center [669, 505] width 904 height 264
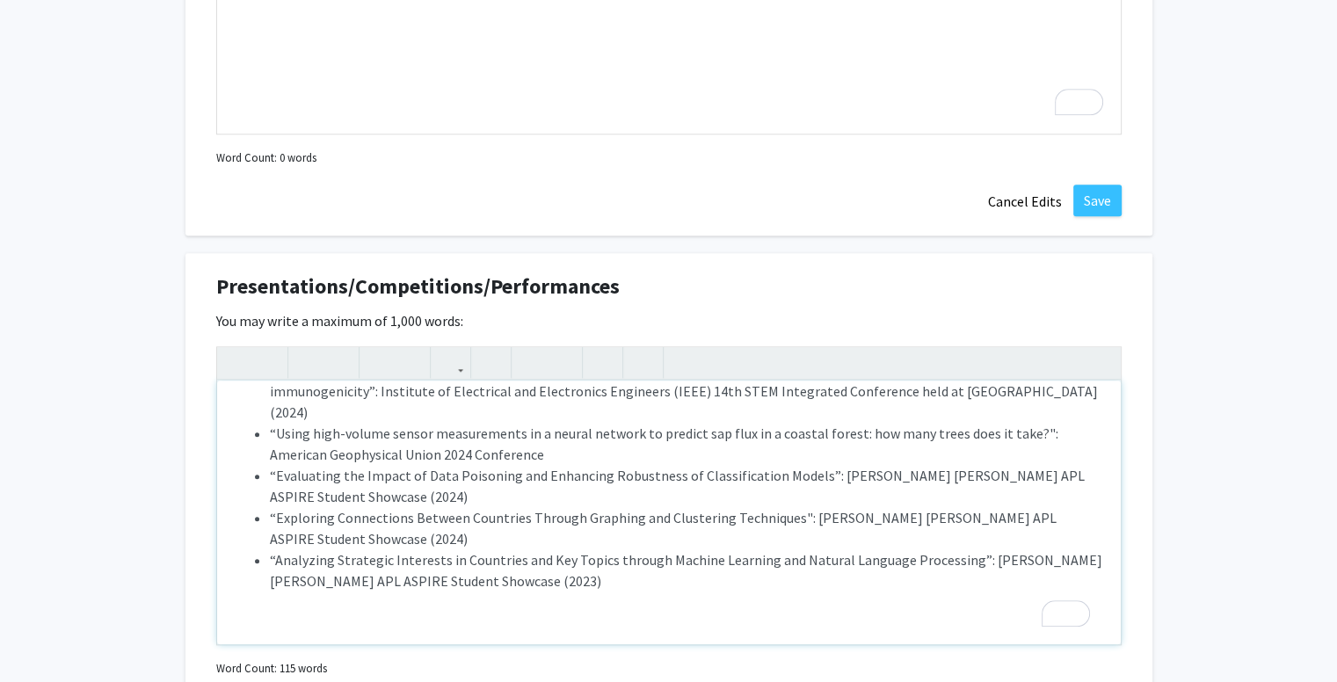
scroll to position [0, 0]
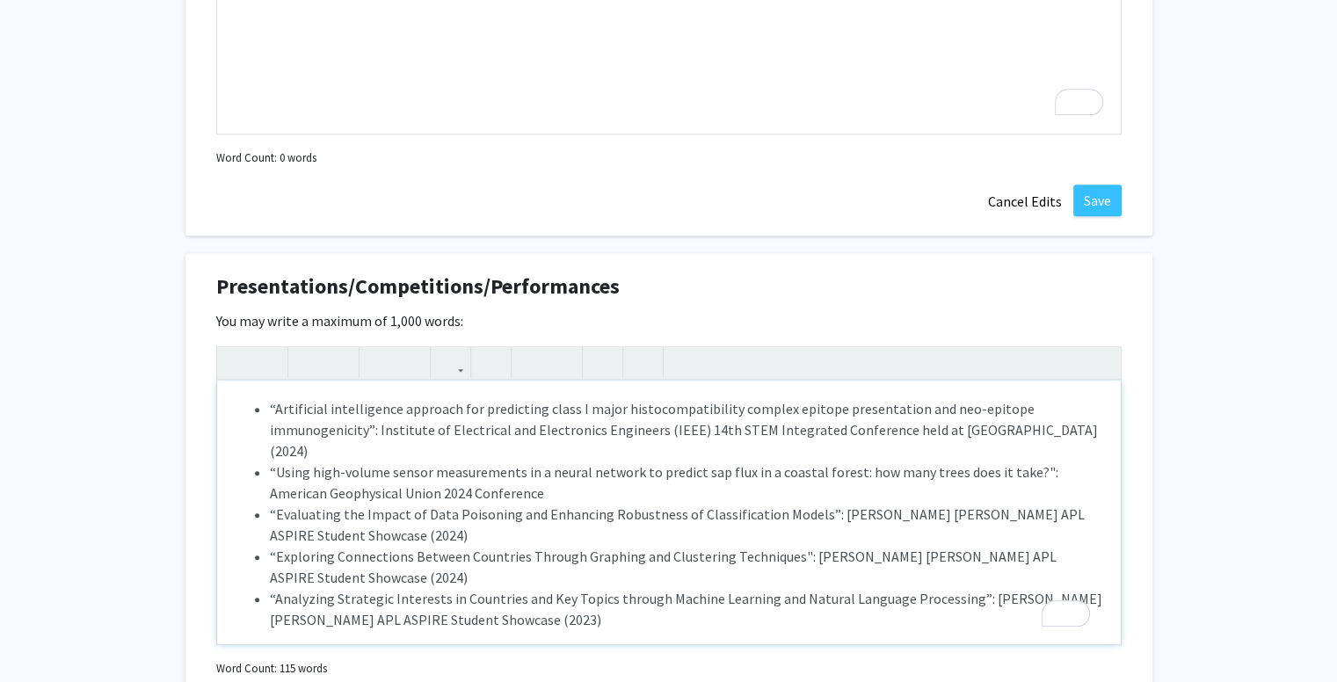
drag, startPoint x: 615, startPoint y: 604, endPoint x: 116, endPoint y: 367, distance: 552.1
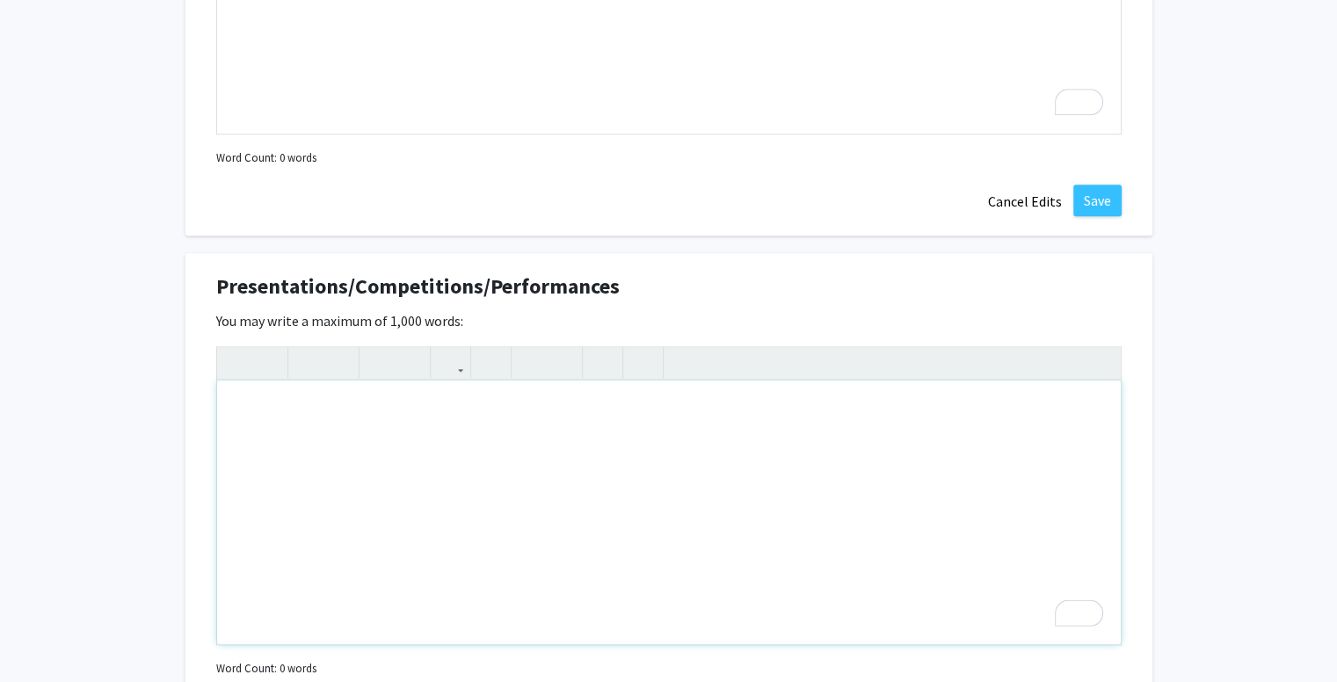
scroll to position [2199, 0]
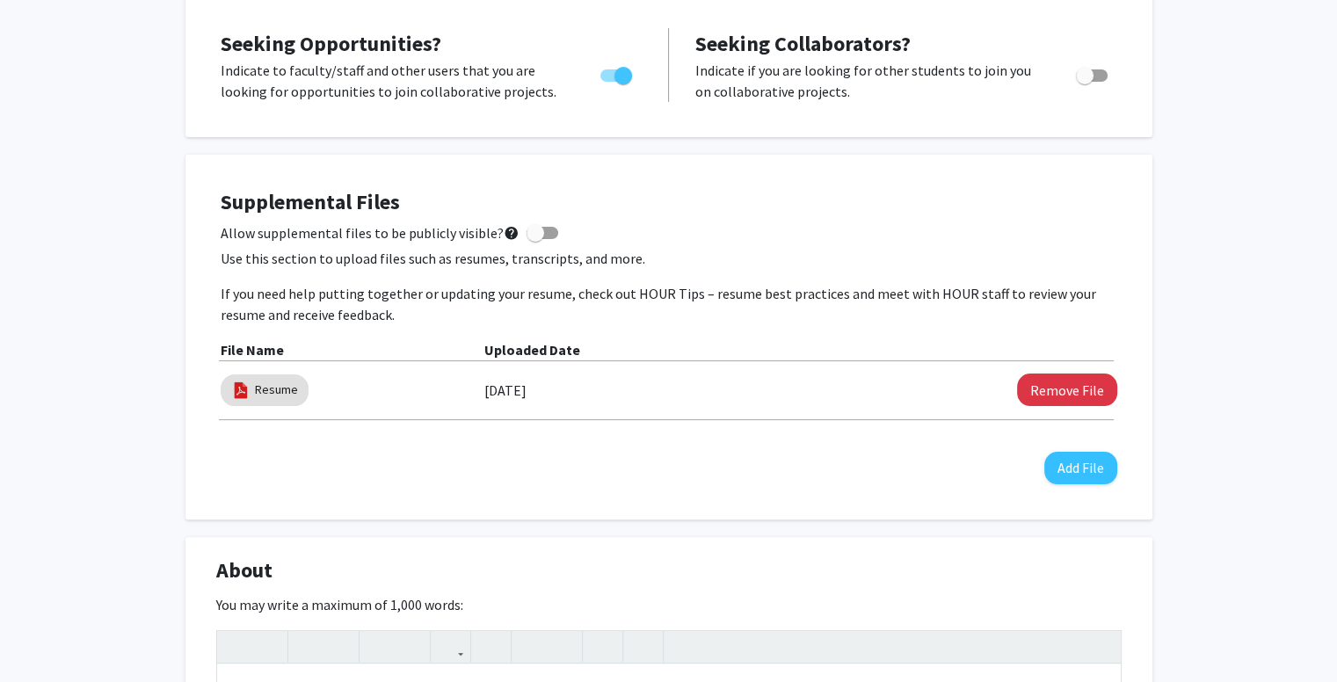
scroll to position [0, 0]
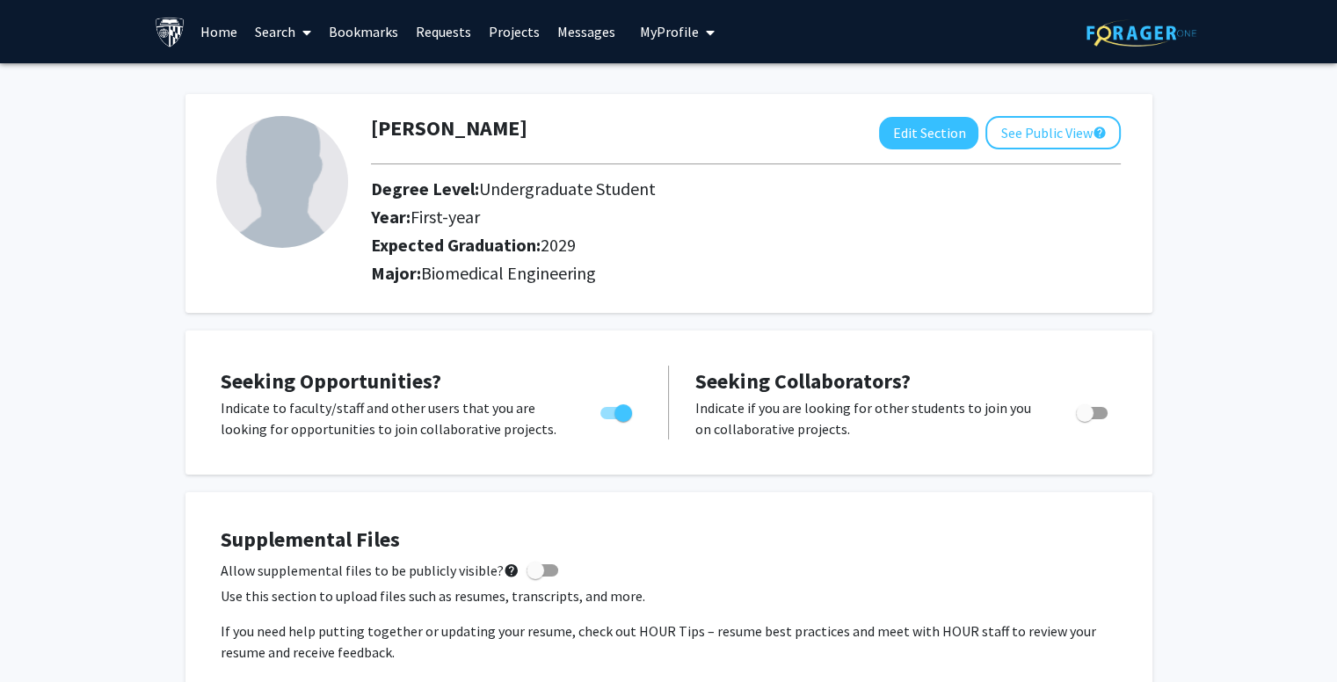
click at [555, 25] on link "Messages" at bounding box center [587, 32] width 76 height 62
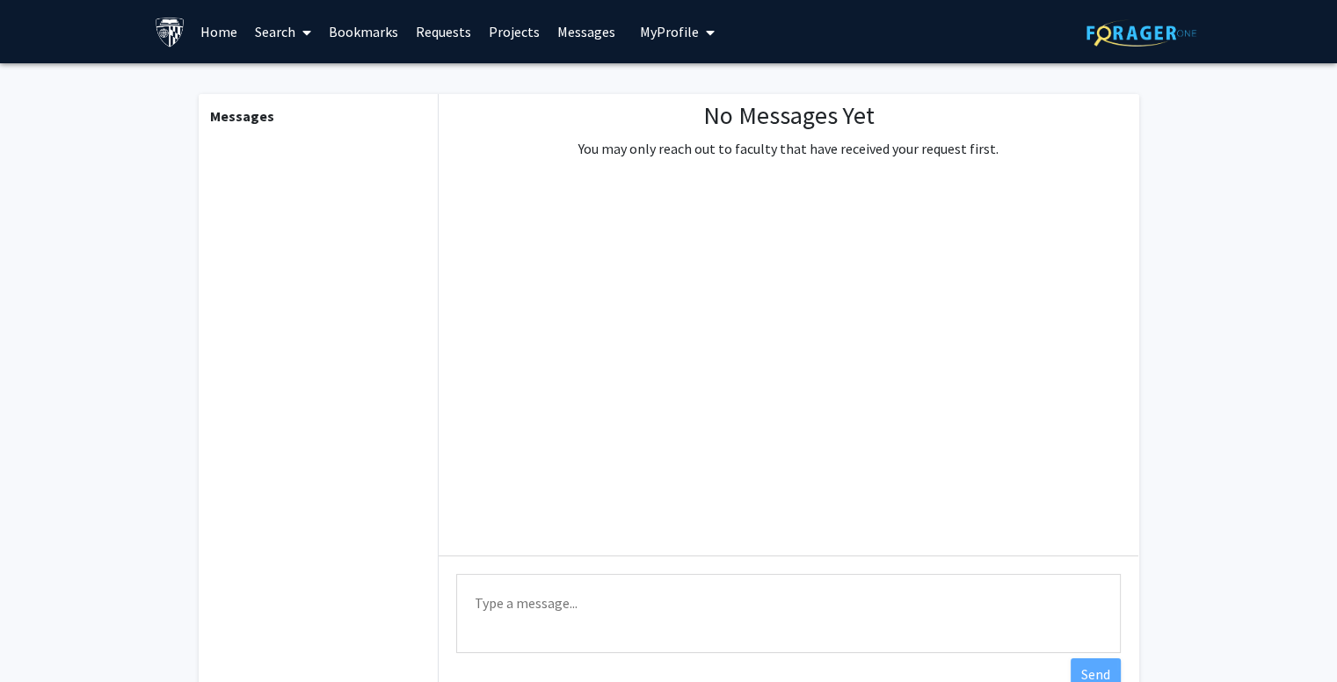
click at [480, 25] on link "Projects" at bounding box center [514, 32] width 69 height 62
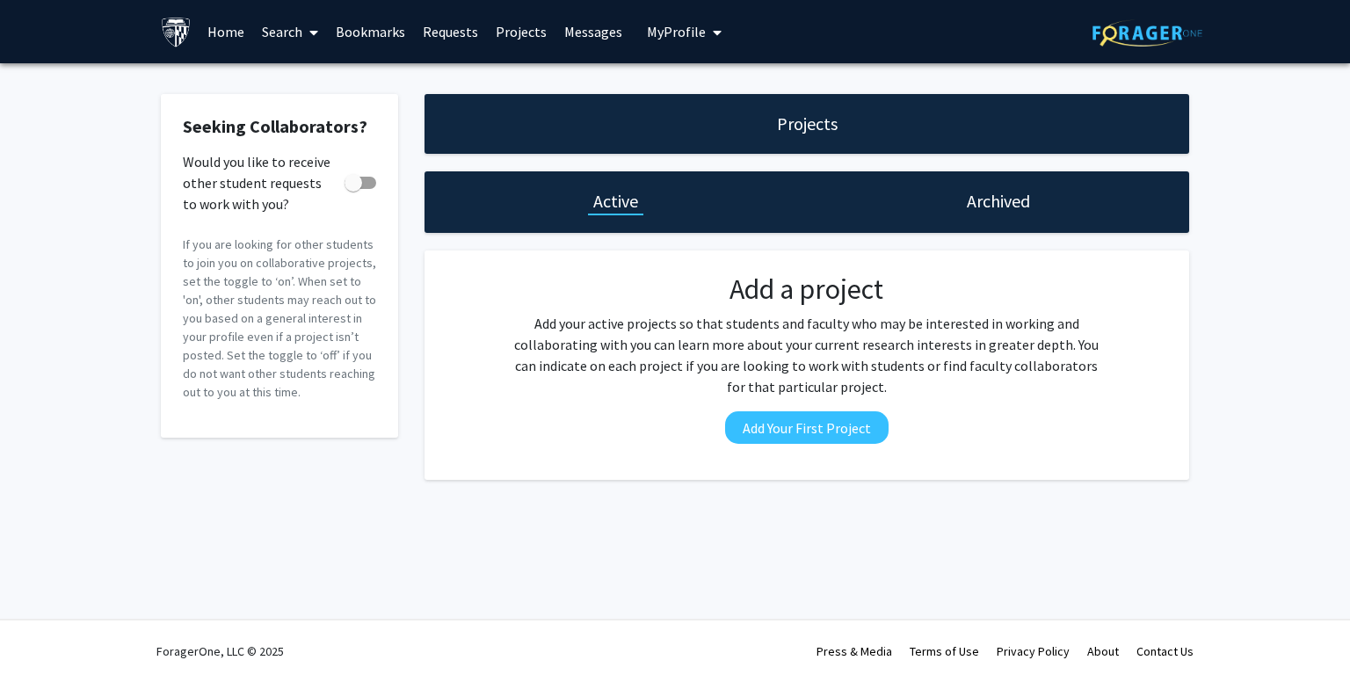
click at [418, 25] on link "Requests" at bounding box center [450, 32] width 73 height 62
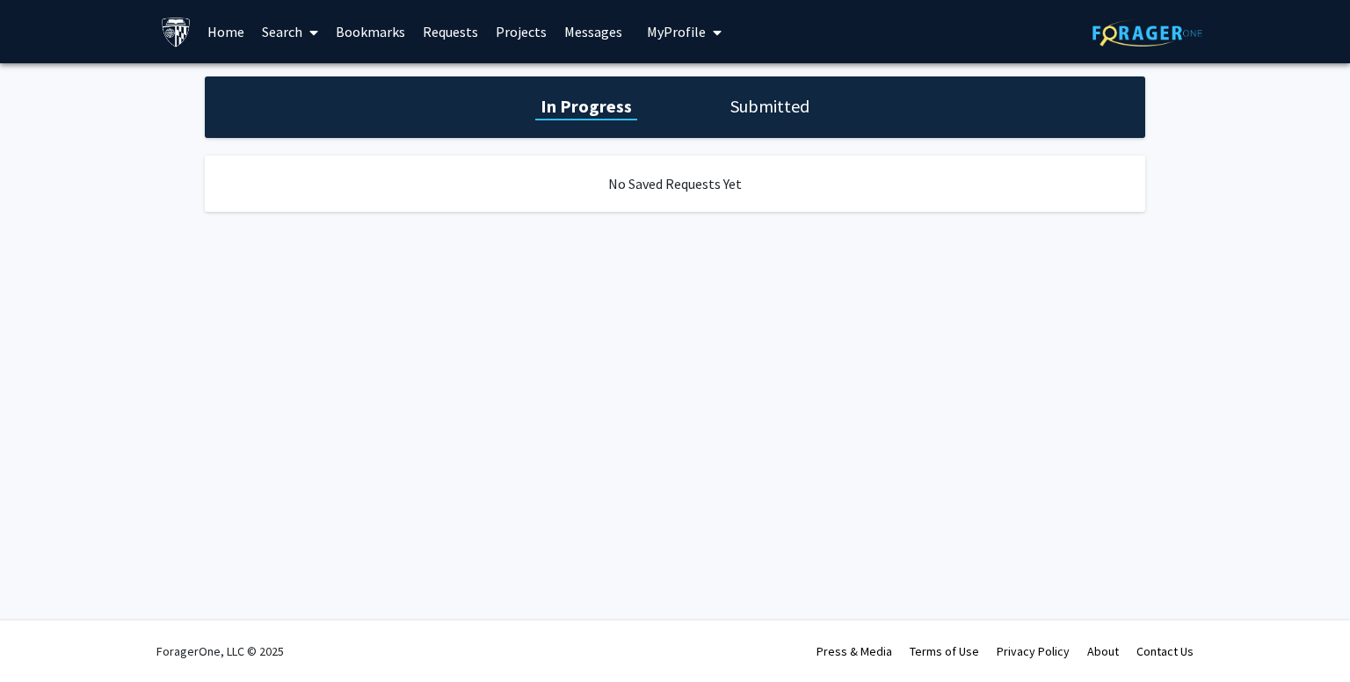
click at [380, 25] on link "Bookmarks" at bounding box center [370, 32] width 87 height 62
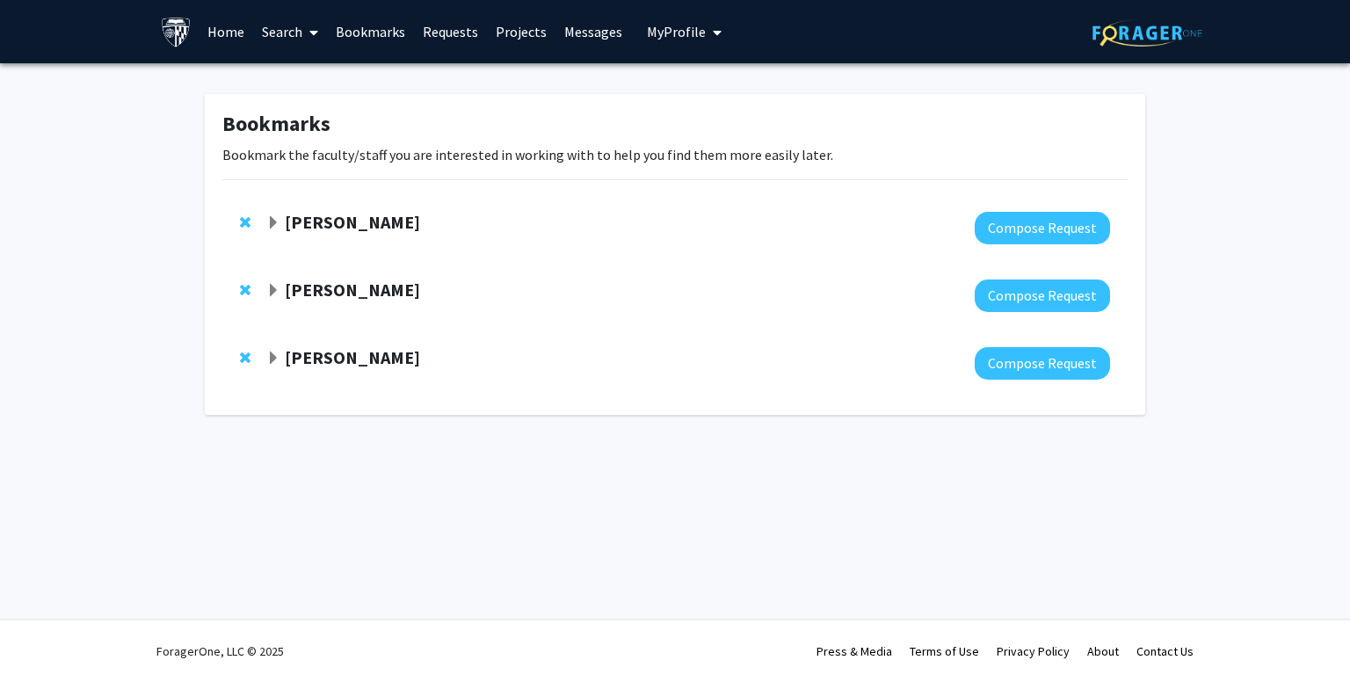
click at [306, 29] on span at bounding box center [310, 33] width 16 height 62
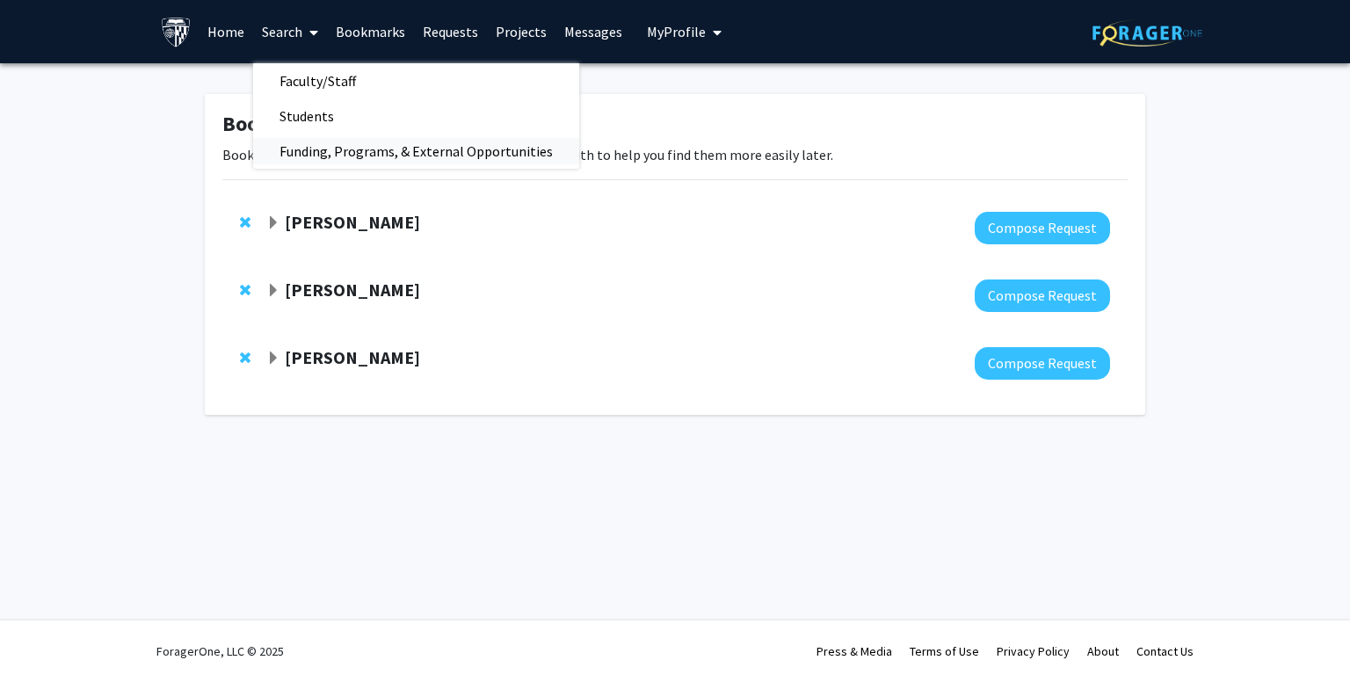
click at [321, 155] on span "Funding, Programs, & External Opportunities" at bounding box center [416, 151] width 326 height 35
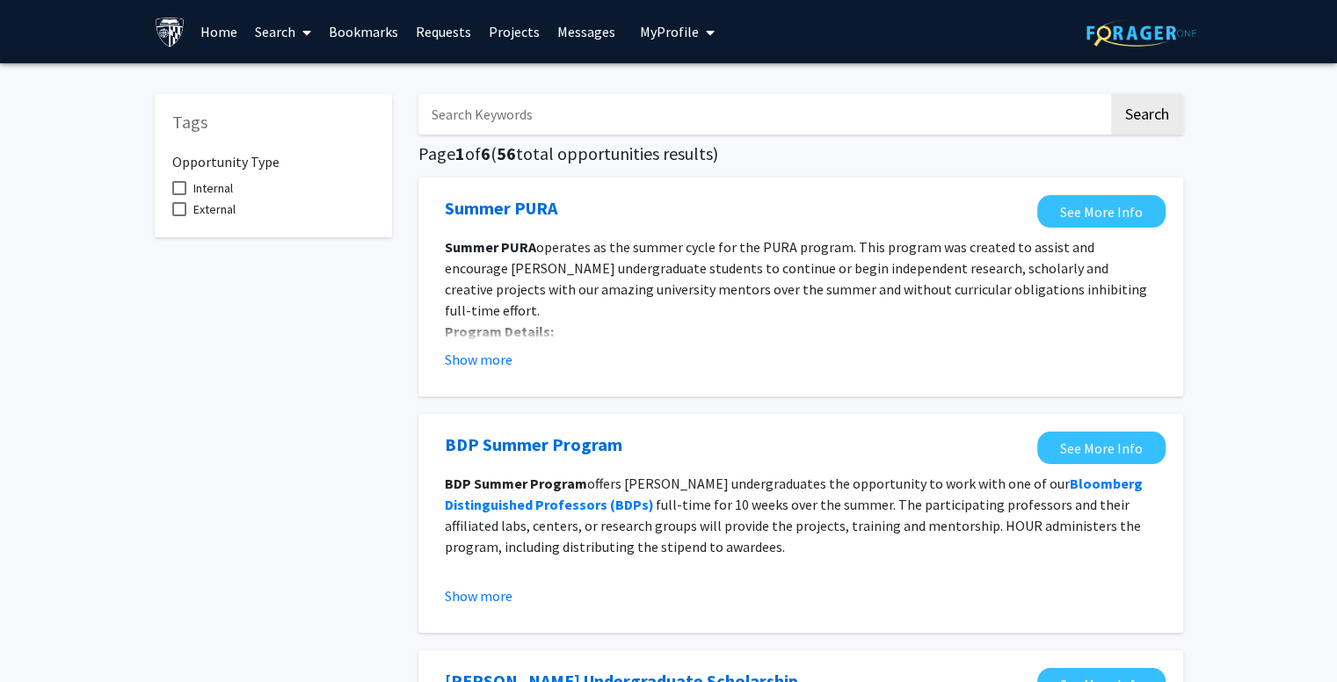
click at [331, 27] on link "Bookmarks" at bounding box center [363, 32] width 87 height 62
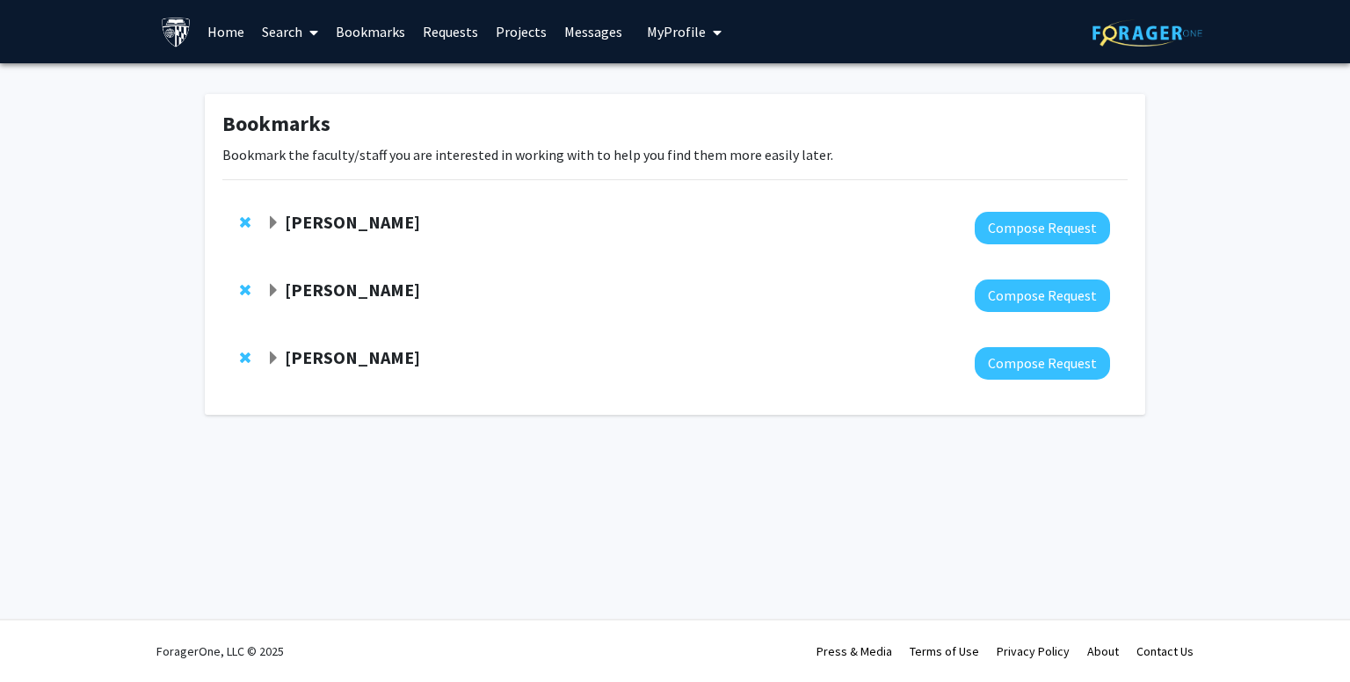
click at [295, 40] on link "Search" at bounding box center [290, 32] width 74 height 62
click at [310, 82] on span "Faculty/Staff" at bounding box center [317, 80] width 129 height 35
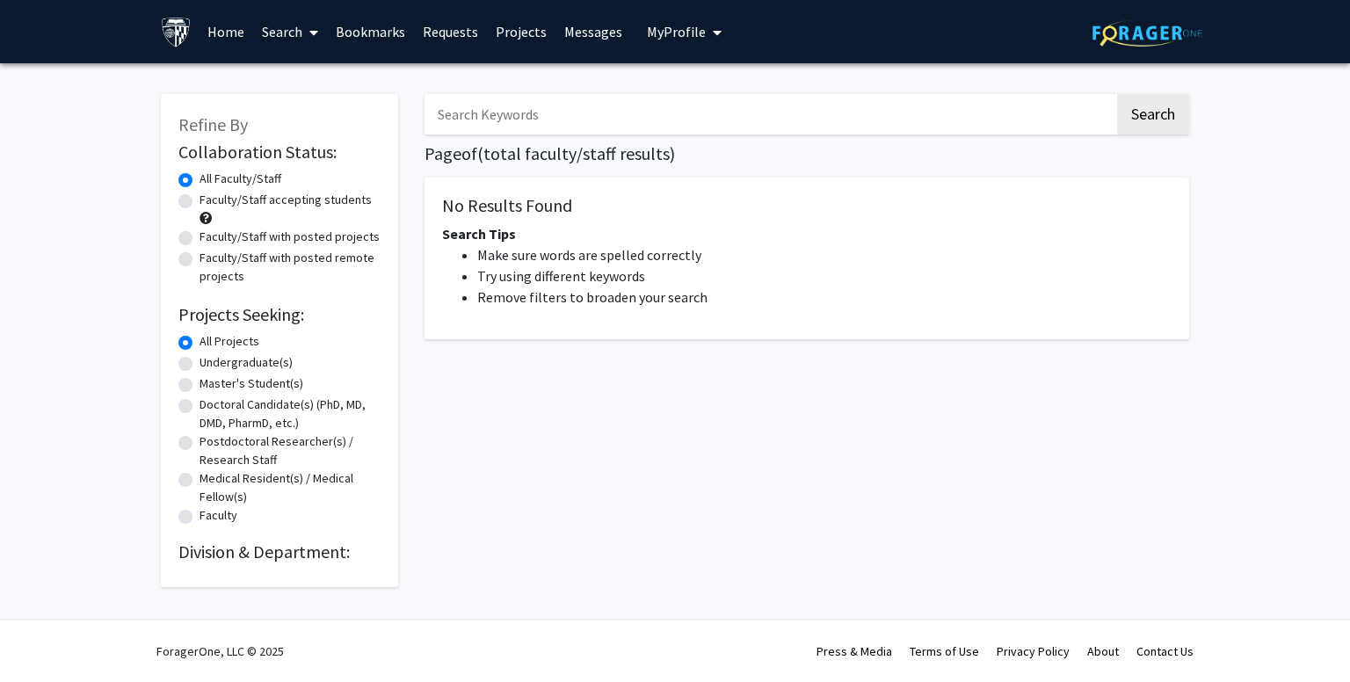
click at [200, 205] on label "Faculty/Staff accepting students" at bounding box center [286, 200] width 172 height 18
click at [200, 202] on input "Faculty/Staff accepting students" at bounding box center [205, 196] width 11 height 11
radio input "true"
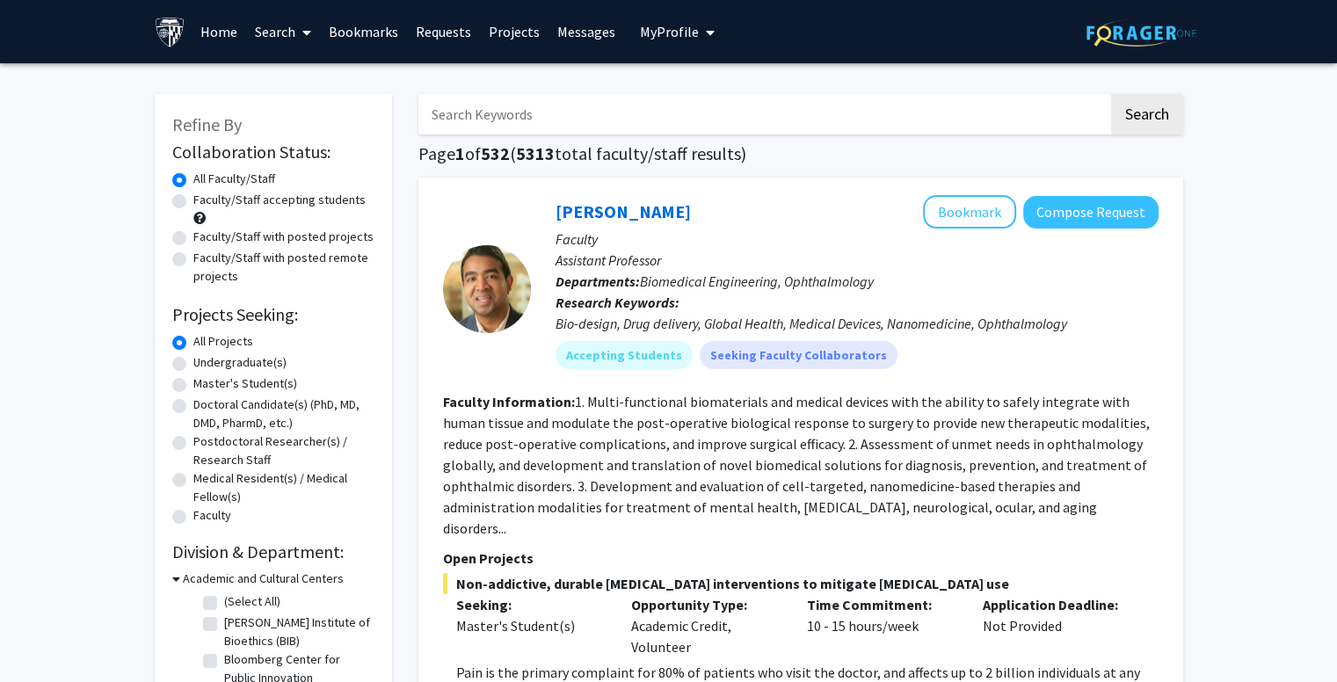
click at [193, 201] on label "Faculty/Staff accepting students" at bounding box center [279, 200] width 172 height 18
click at [193, 201] on input "Faculty/Staff accepting students" at bounding box center [198, 196] width 11 height 11
radio input "true"
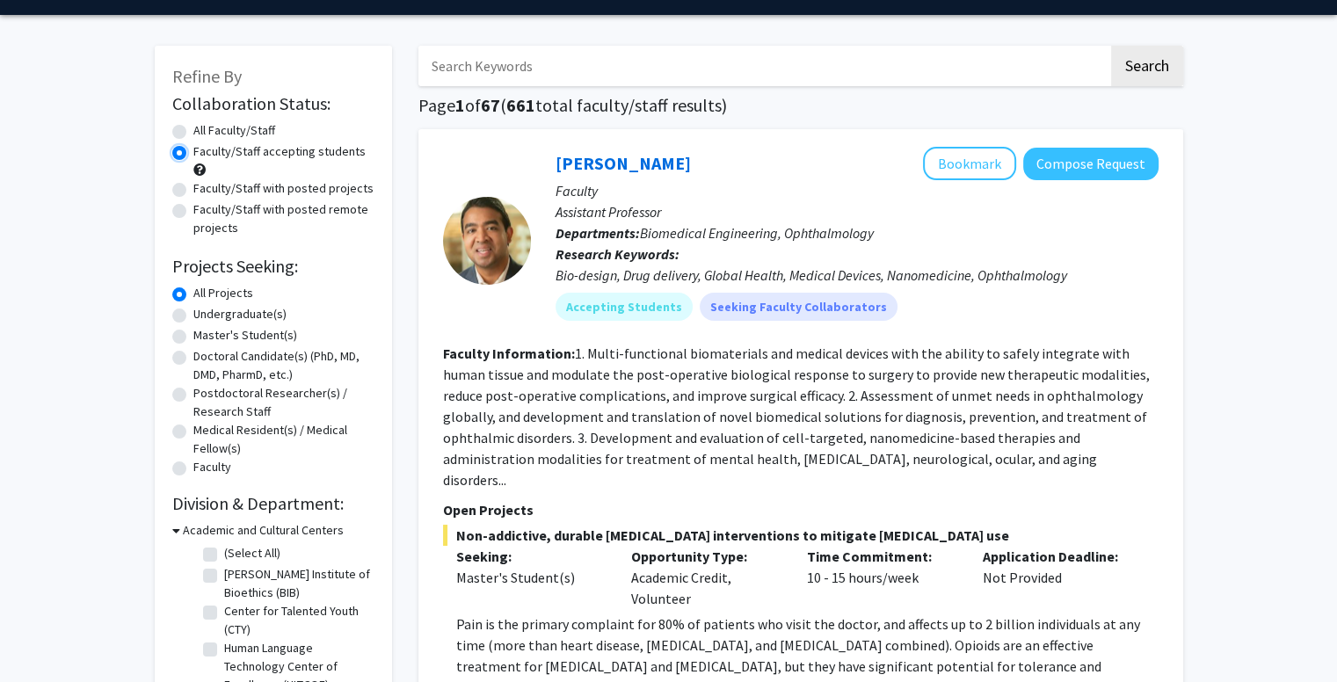
scroll to position [74, 0]
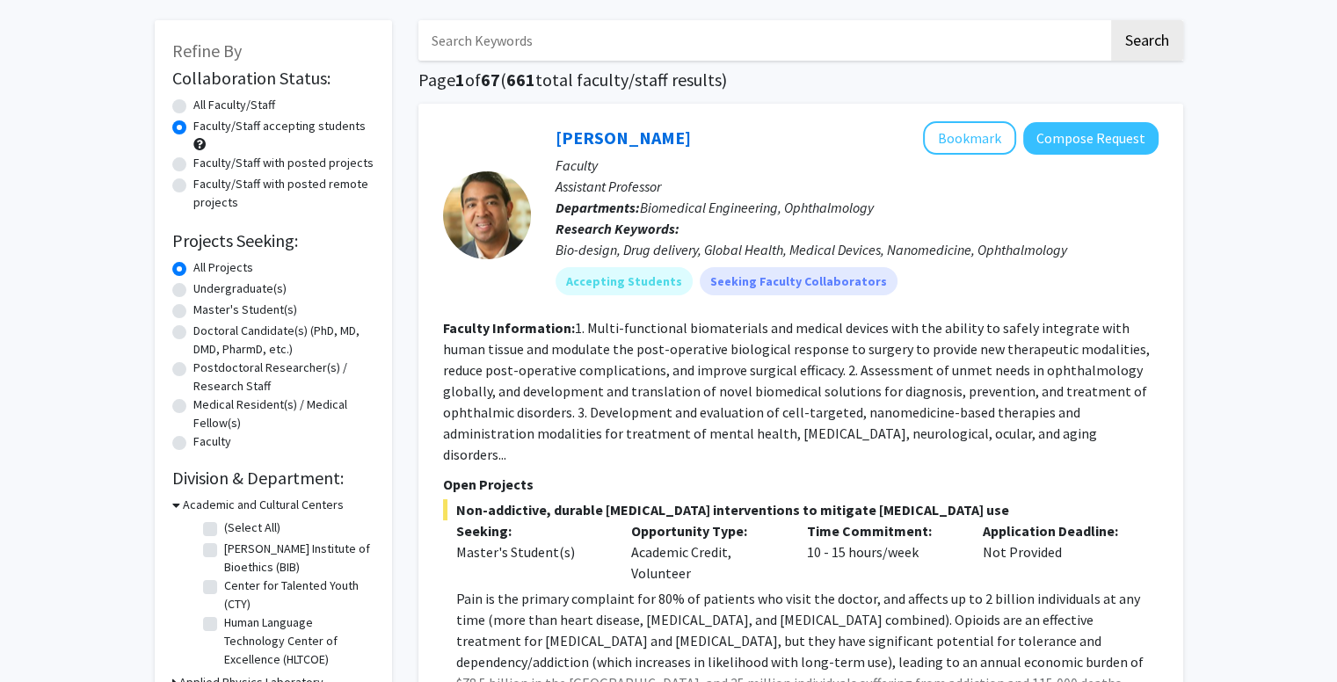
click at [210, 287] on label "Undergraduate(s)" at bounding box center [239, 289] width 93 height 18
click at [205, 287] on input "Undergraduate(s)" at bounding box center [198, 285] width 11 height 11
radio input "true"
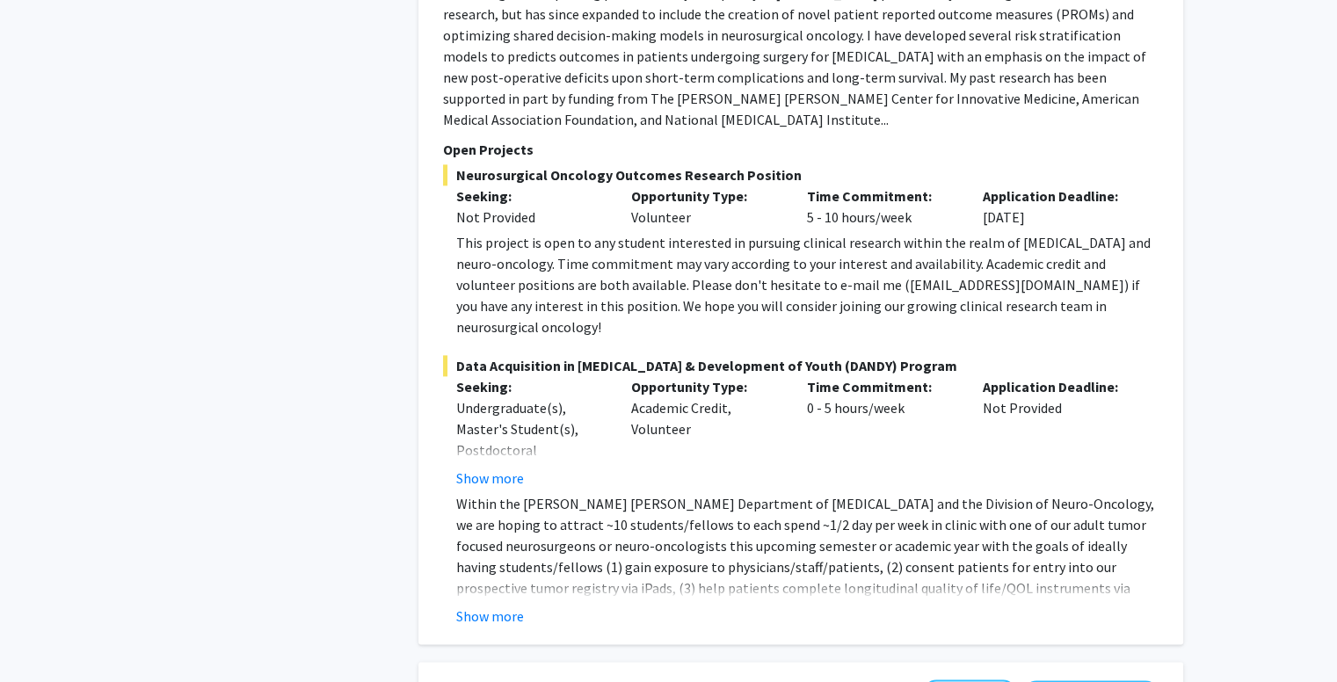
scroll to position [2247, 0]
